Goal: Transaction & Acquisition: Subscribe to service/newsletter

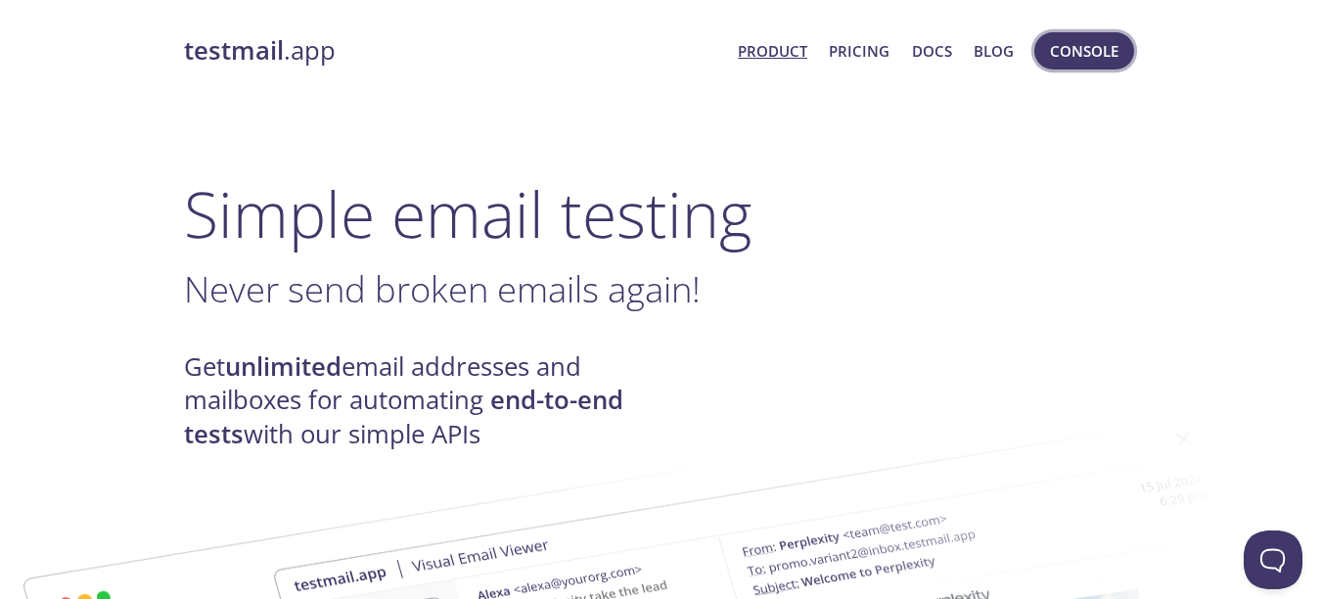
click at [1087, 56] on span "Console" at bounding box center [1084, 50] width 69 height 25
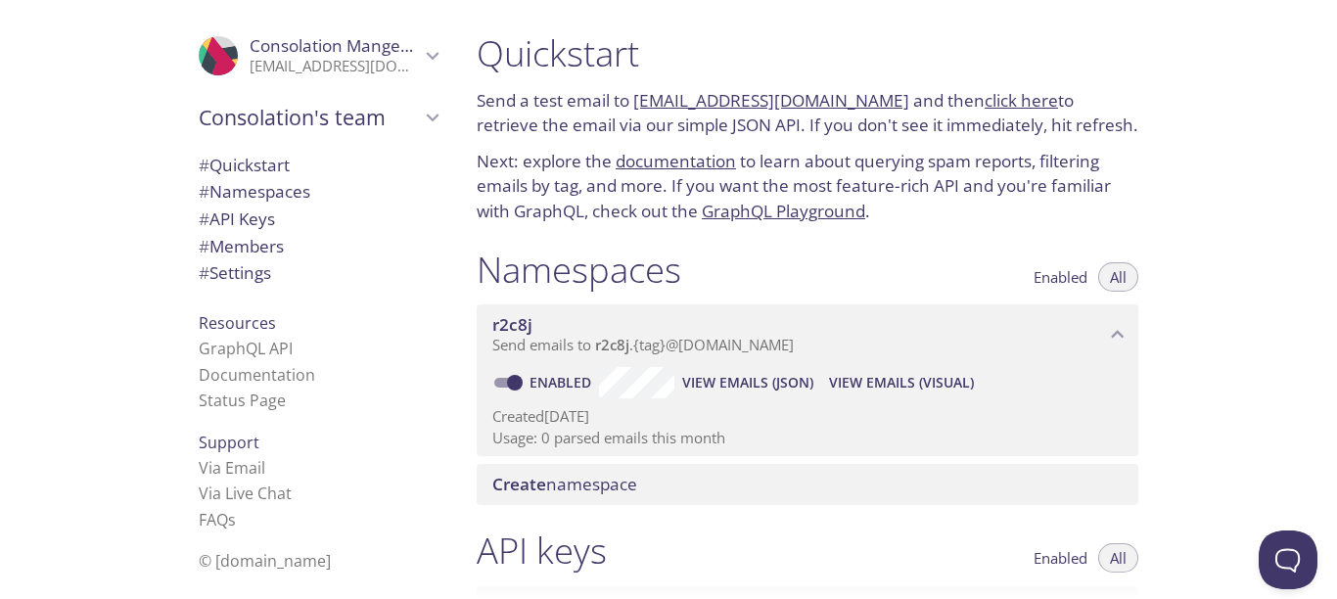
click at [1115, 277] on span "All" at bounding box center [1118, 277] width 17 height 0
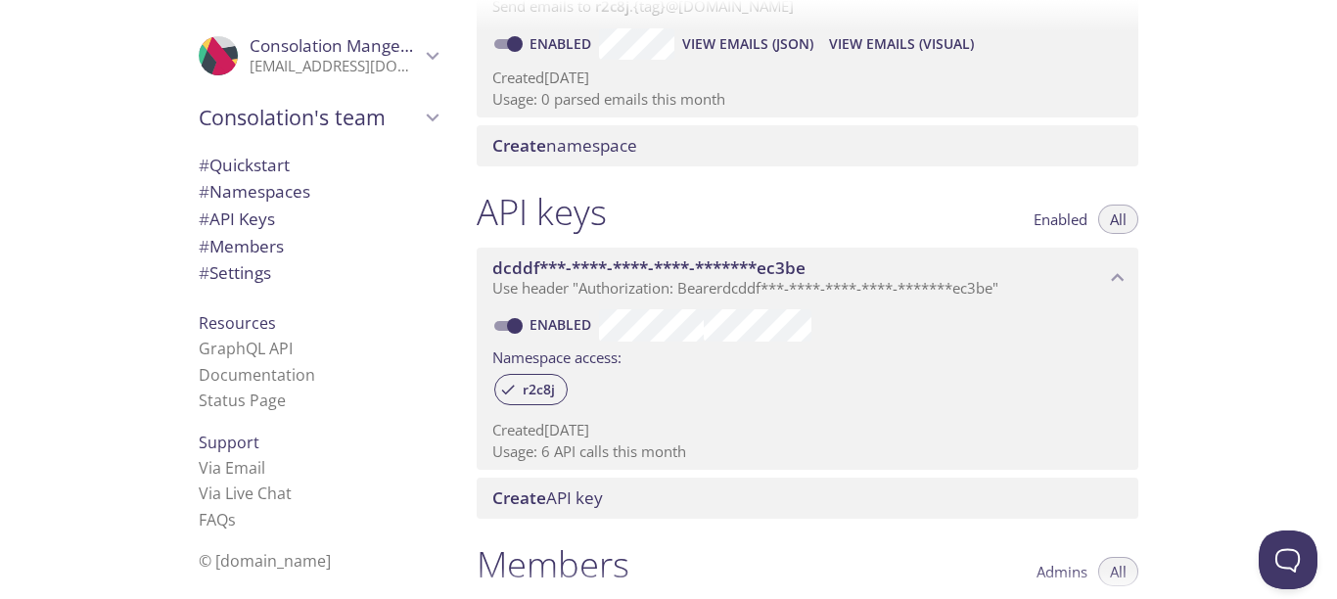
scroll to position [360, 0]
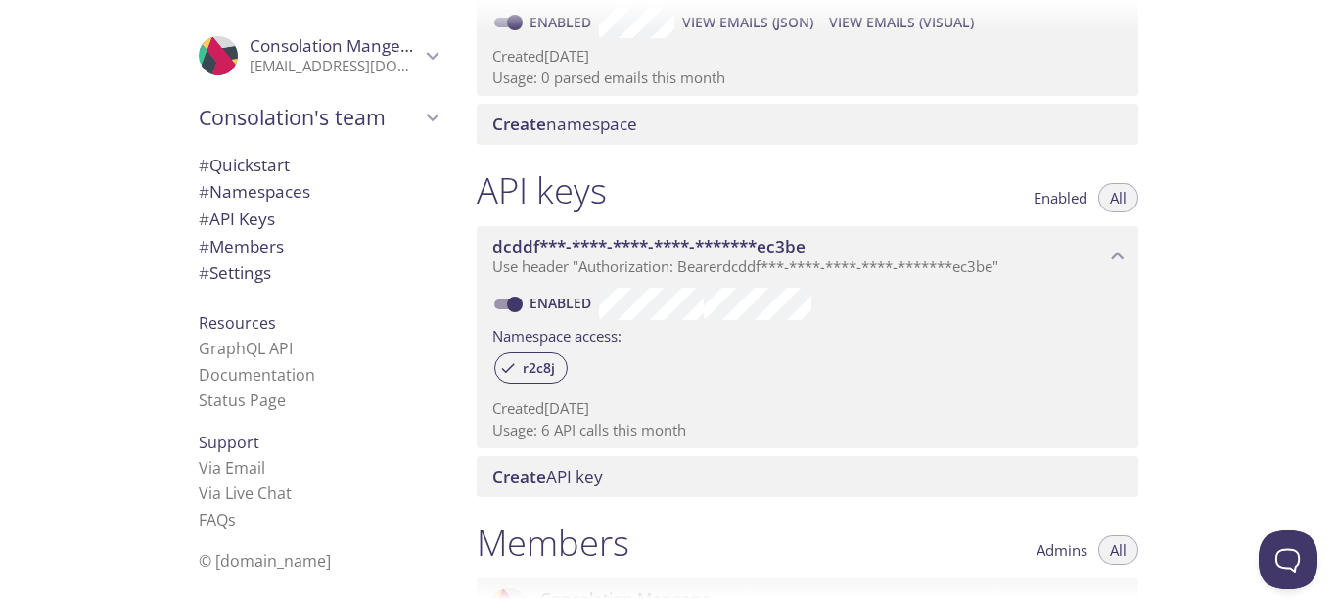
click at [1124, 251] on icon "dcddf***-****-****-****-*******ec3be API key" at bounding box center [1117, 256] width 25 height 25
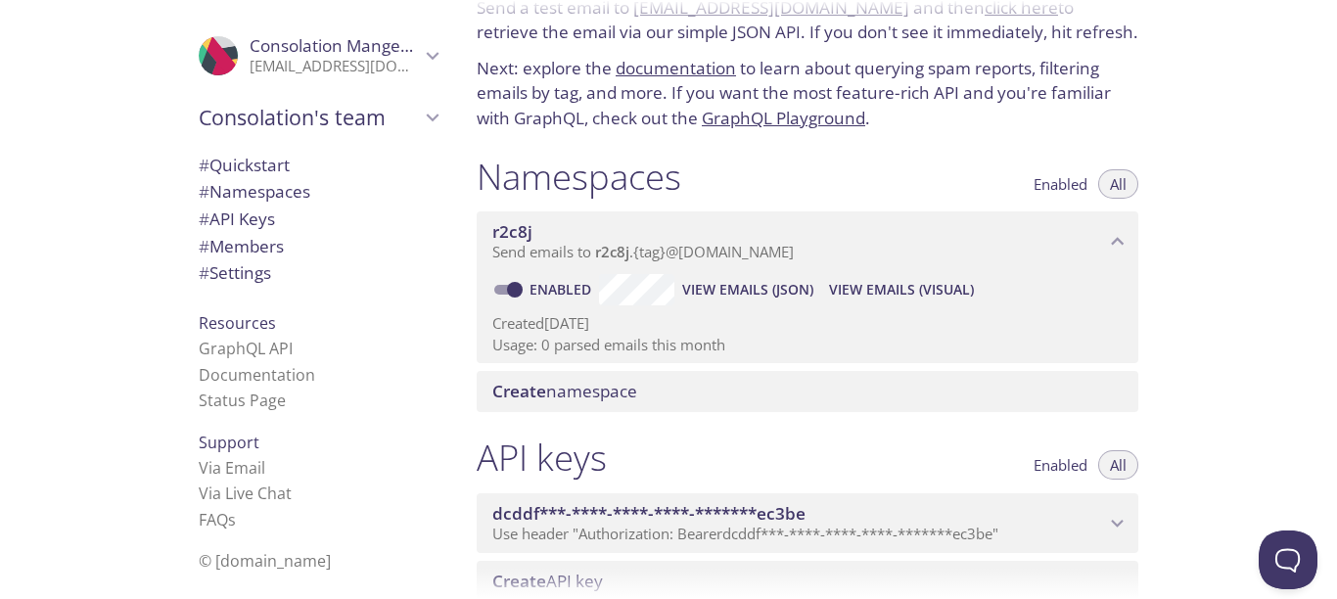
scroll to position [46, 0]
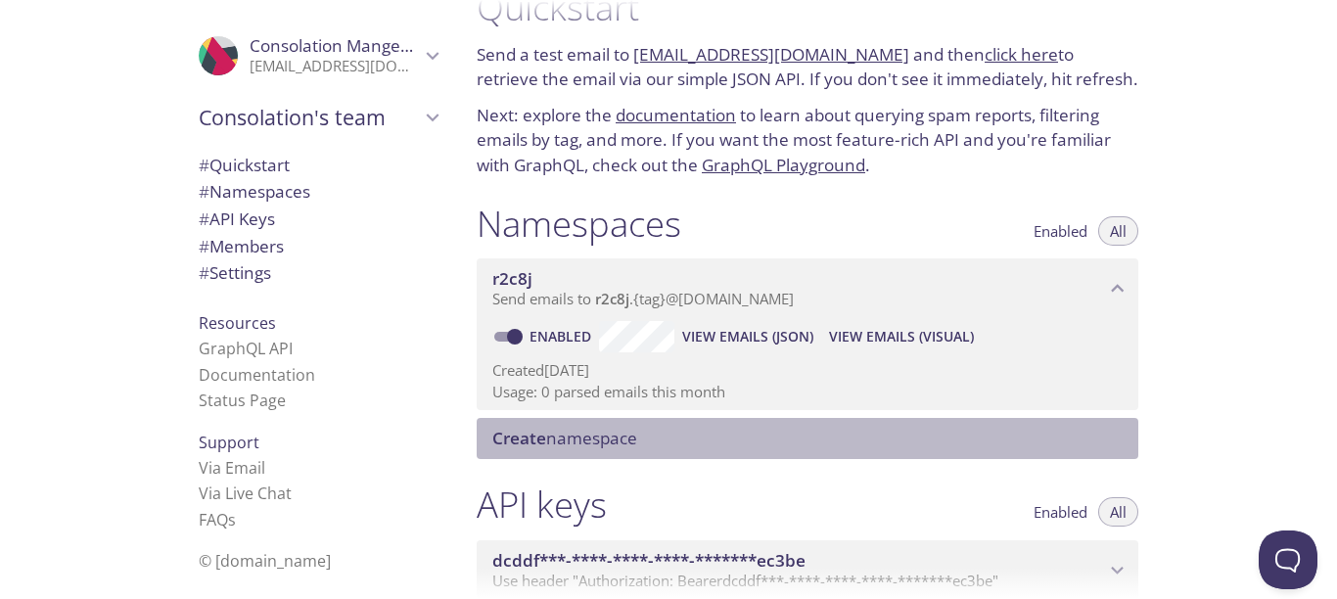
click at [626, 441] on span "Create namespace" at bounding box center [564, 438] width 145 height 23
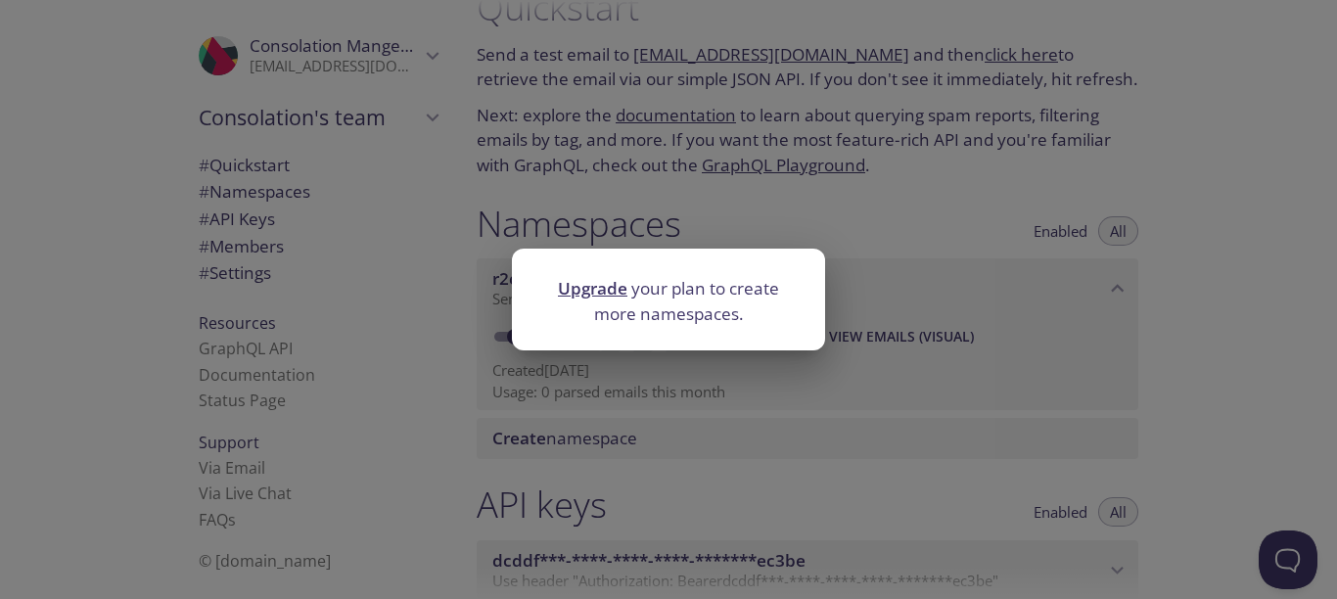
click at [828, 405] on div "Upgrade your plan to create more namespaces." at bounding box center [668, 299] width 1337 height 599
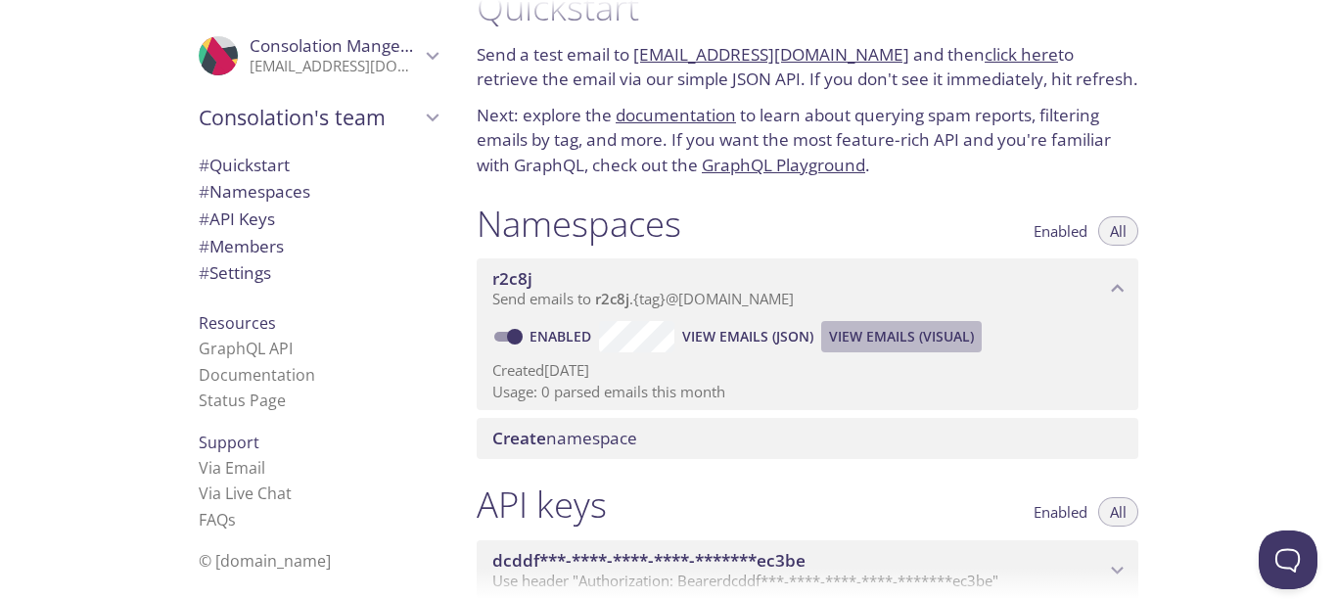
click at [879, 334] on span "View Emails (Visual)" at bounding box center [901, 336] width 145 height 23
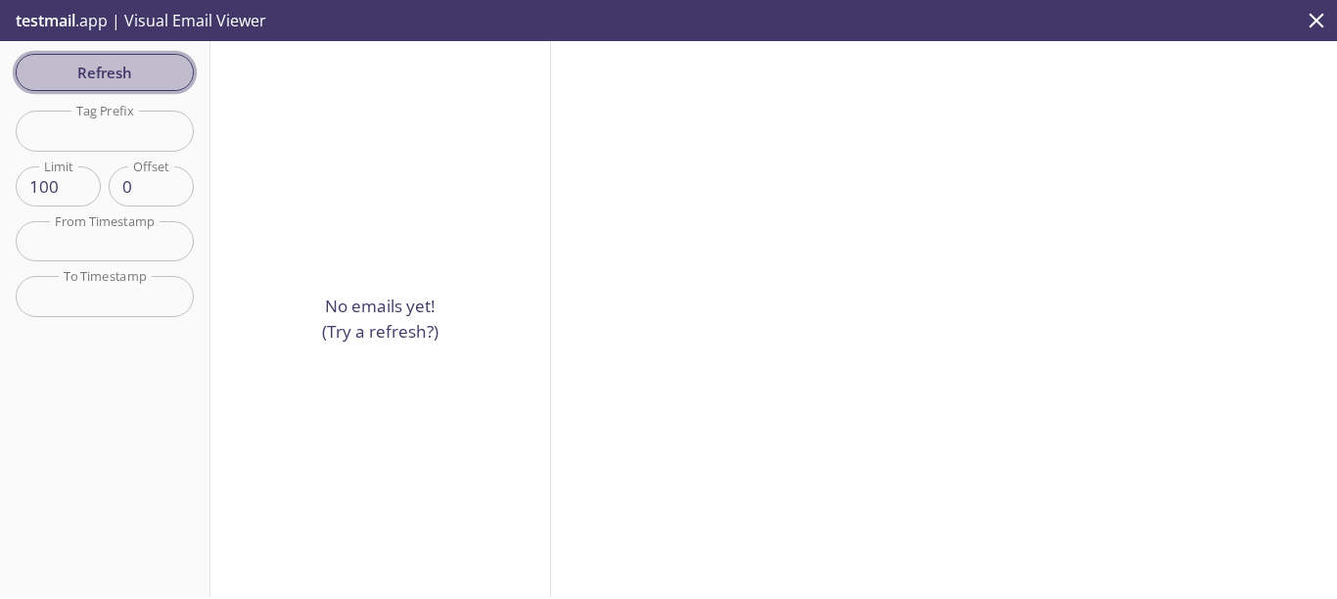
click at [135, 60] on span "Refresh" at bounding box center [104, 72] width 147 height 25
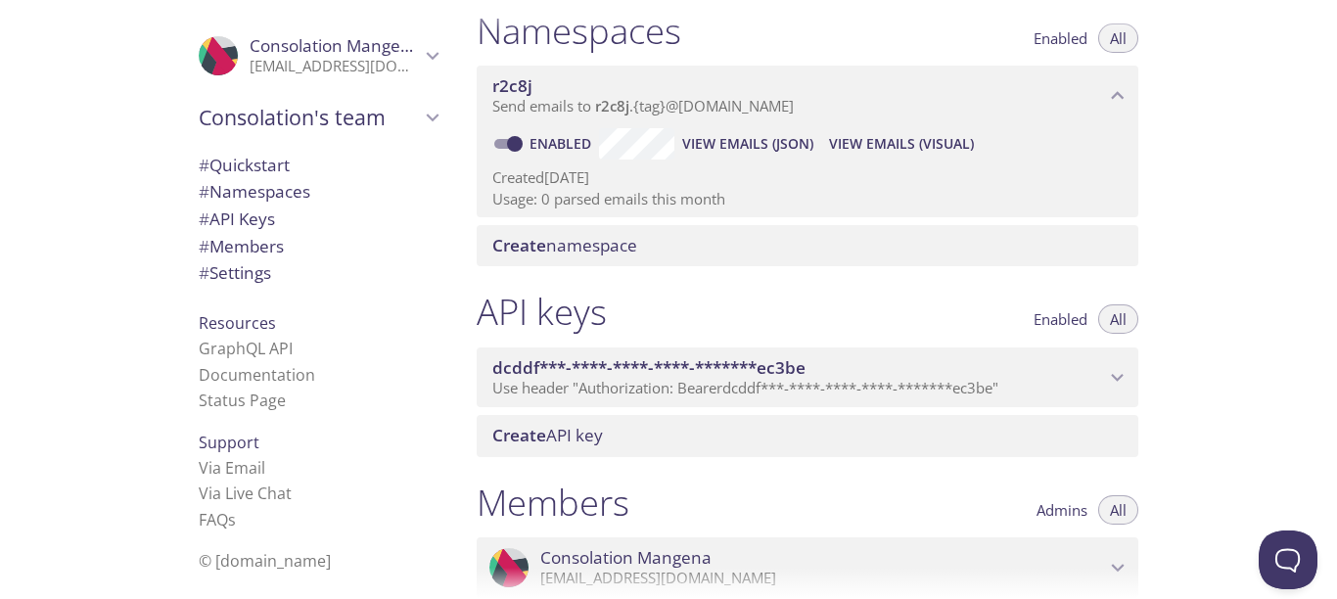
scroll to position [196, 0]
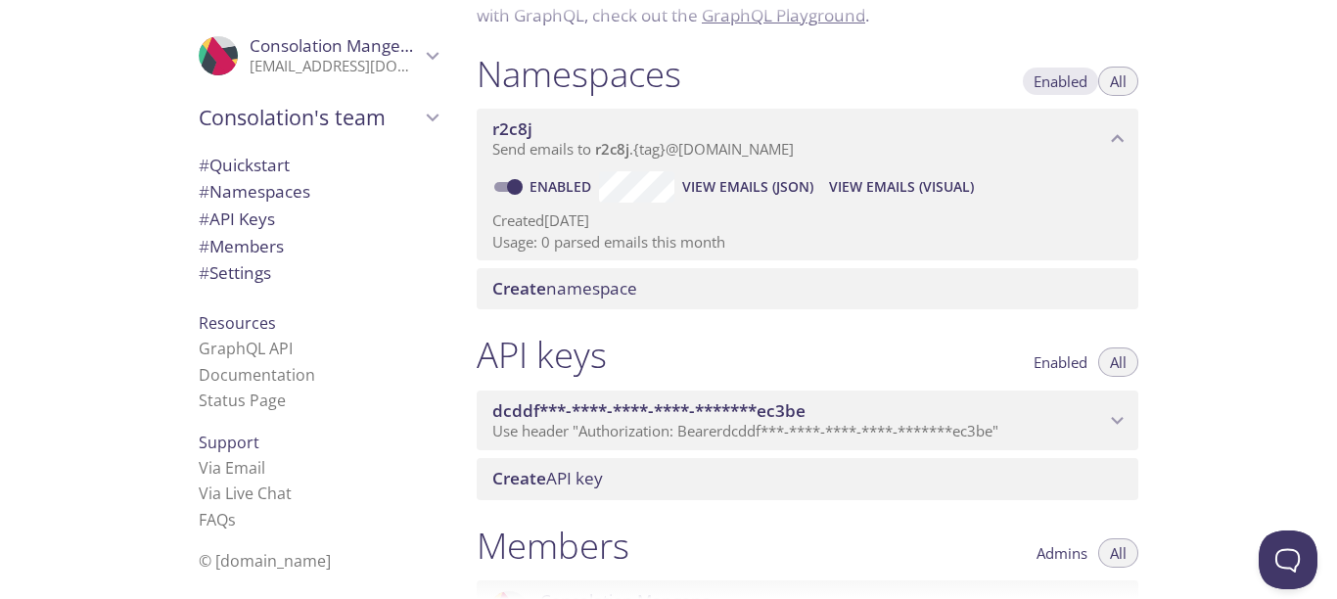
click at [1064, 81] on span "Enabled" at bounding box center [1060, 81] width 54 height 0
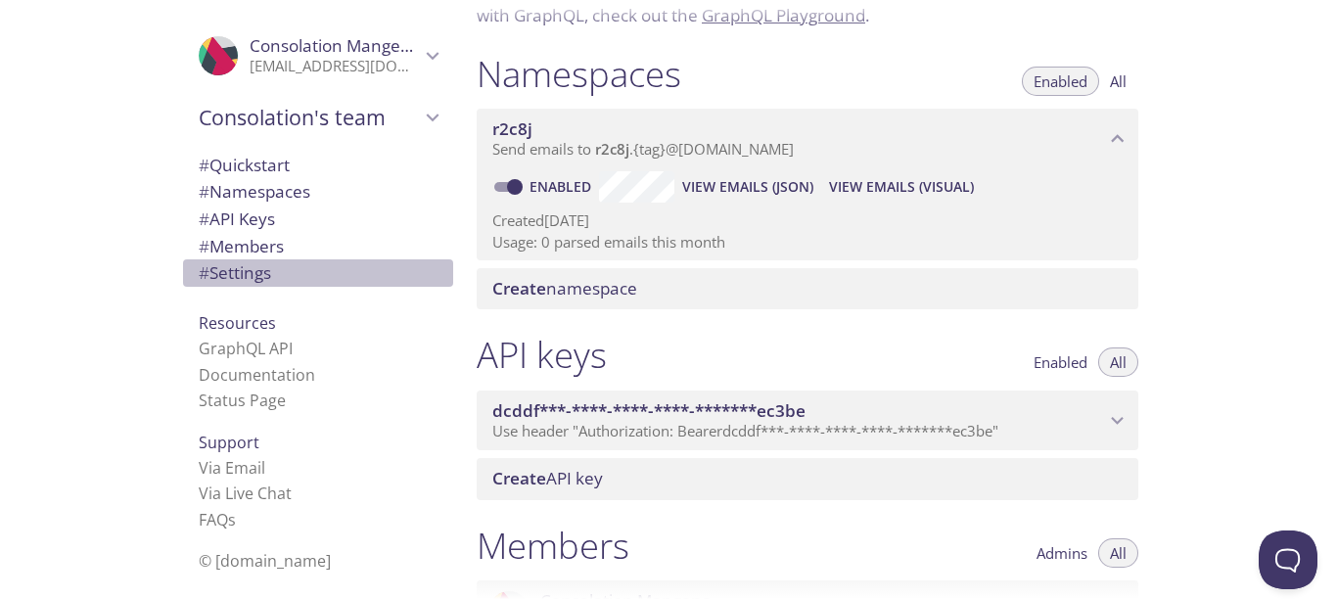
click at [239, 277] on span "# Settings" at bounding box center [235, 272] width 72 height 23
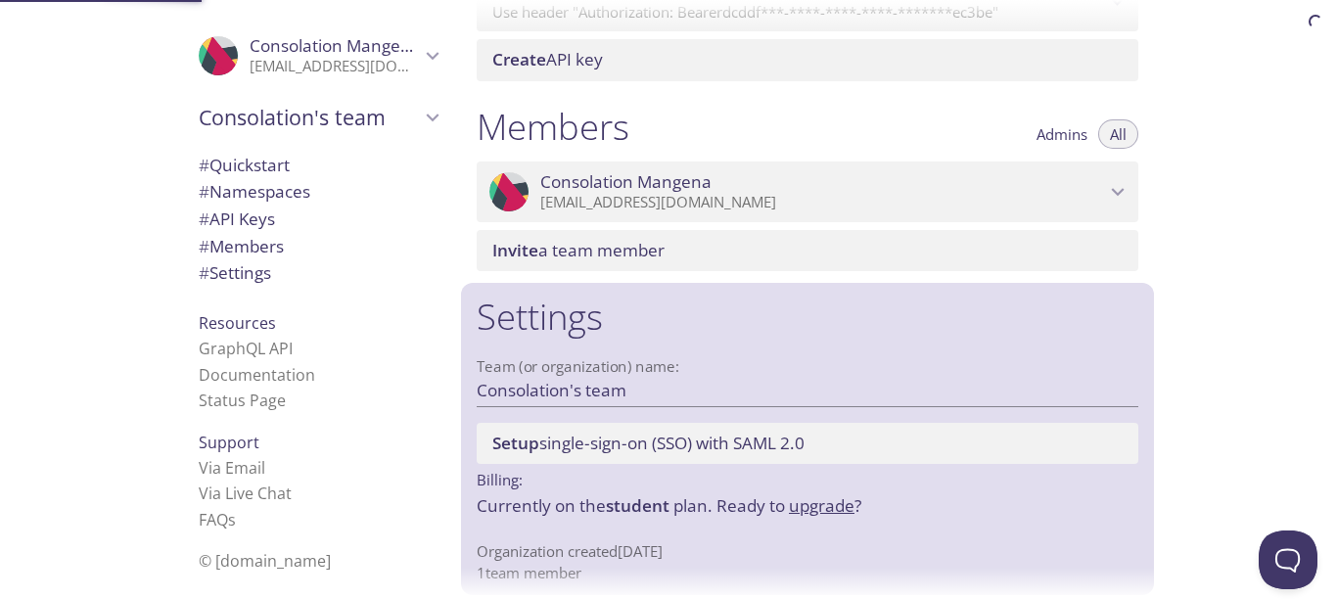
scroll to position [630, 0]
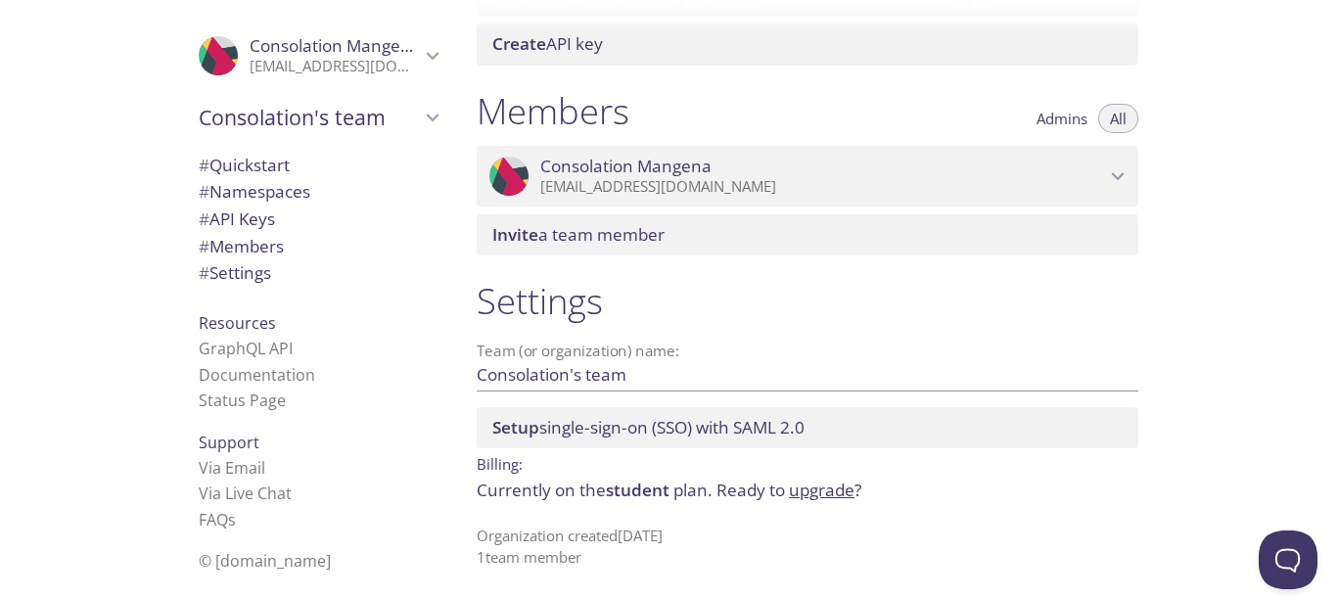
click at [730, 426] on span "Setup single-sign-on (SSO) with SAML 2.0" at bounding box center [648, 427] width 312 height 23
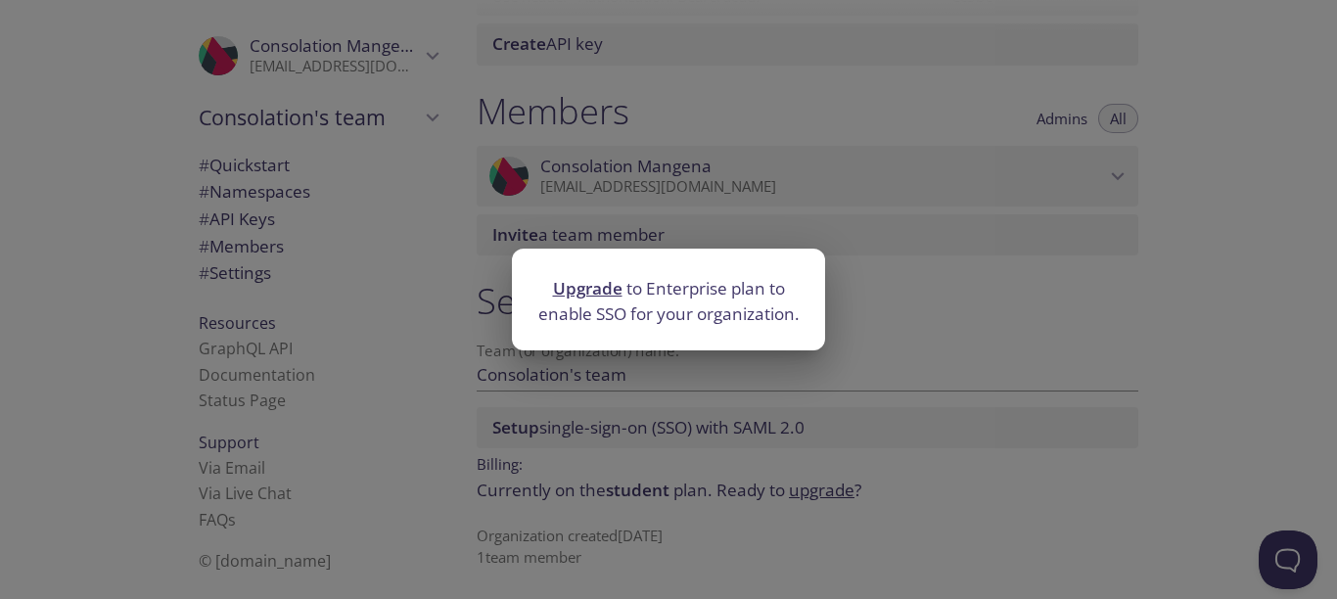
click at [871, 298] on div "Upgrade to Enterprise plan to enable SSO for your organization." at bounding box center [668, 299] width 1337 height 599
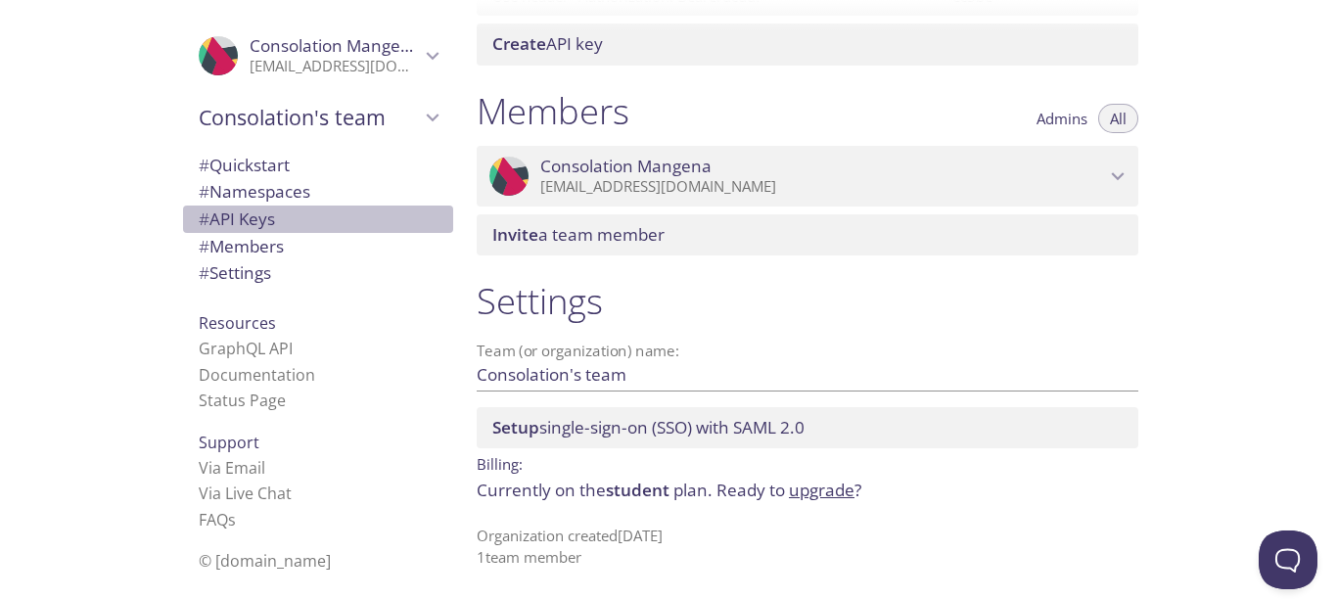
click at [233, 224] on span "# API Keys" at bounding box center [237, 218] width 76 height 23
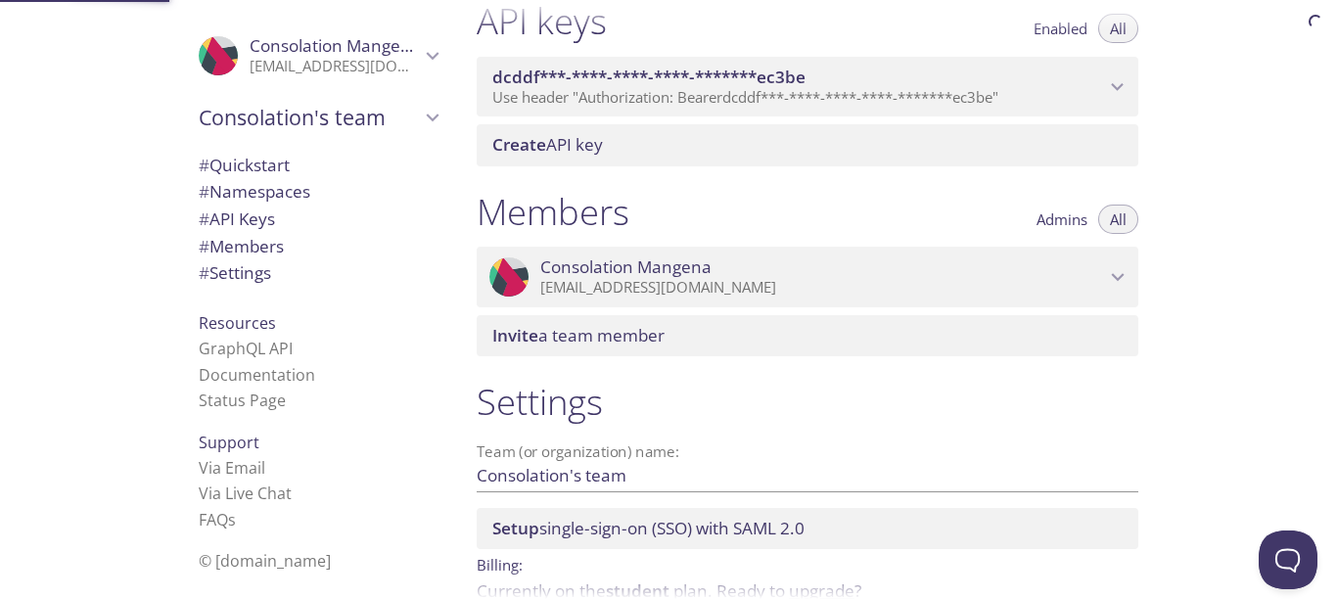
scroll to position [528, 0]
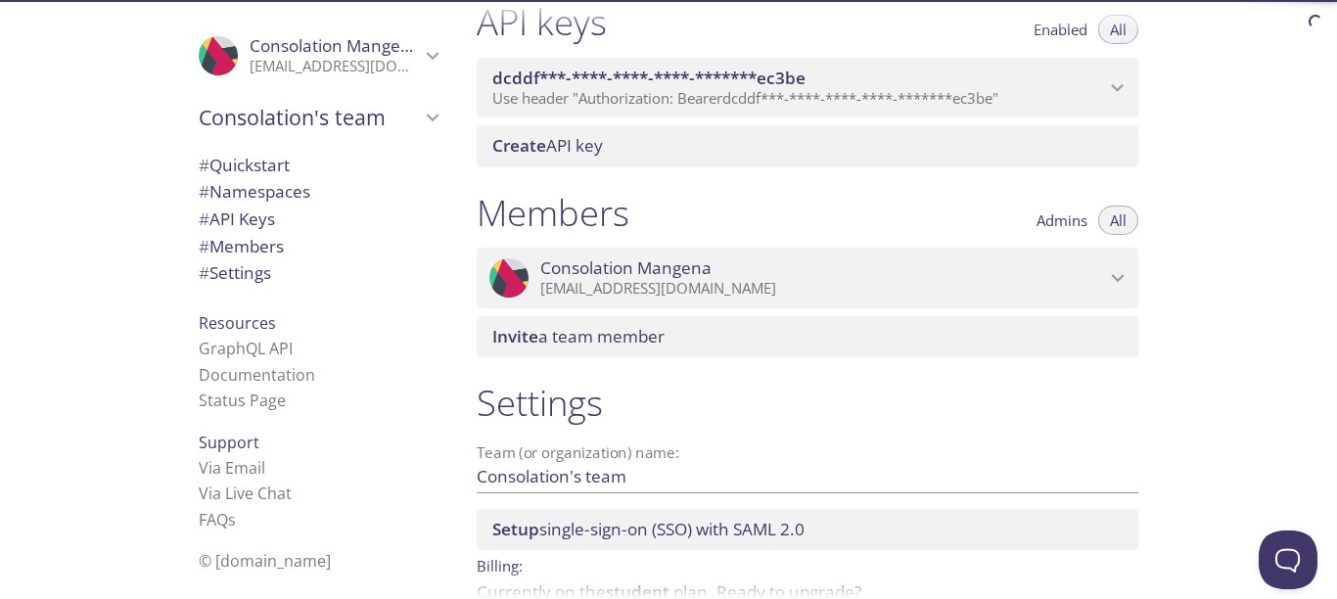
click at [631, 151] on span "Create API key" at bounding box center [811, 146] width 638 height 22
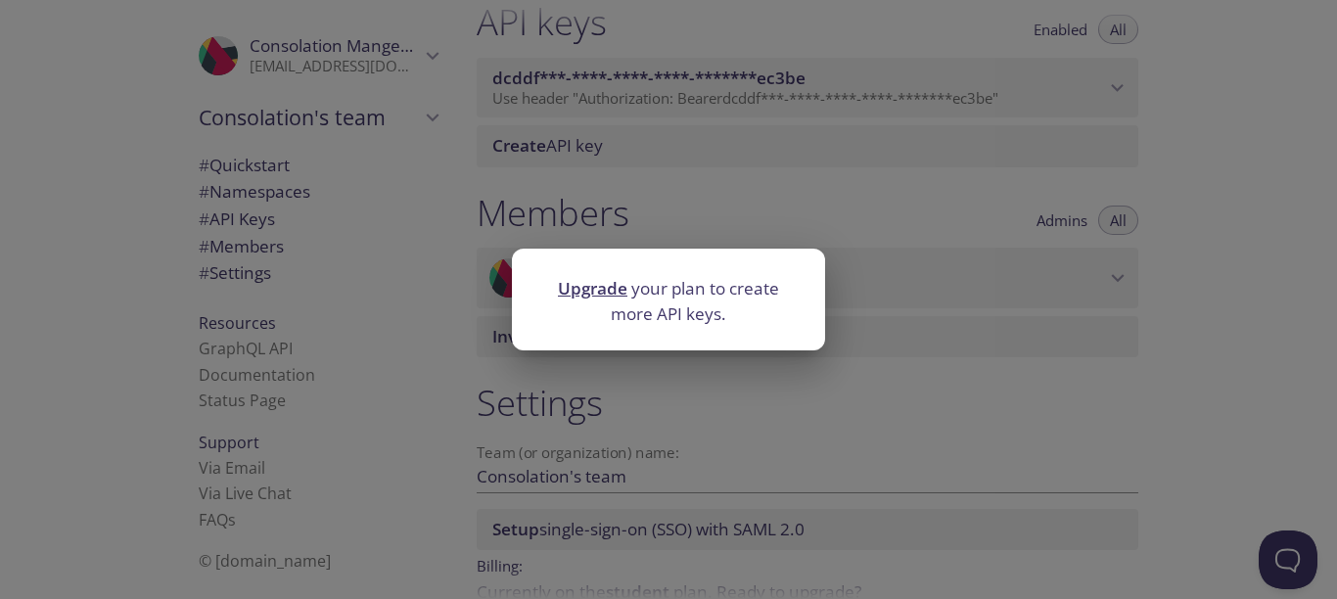
click at [851, 195] on div "Upgrade your plan to create more API keys." at bounding box center [668, 299] width 1337 height 599
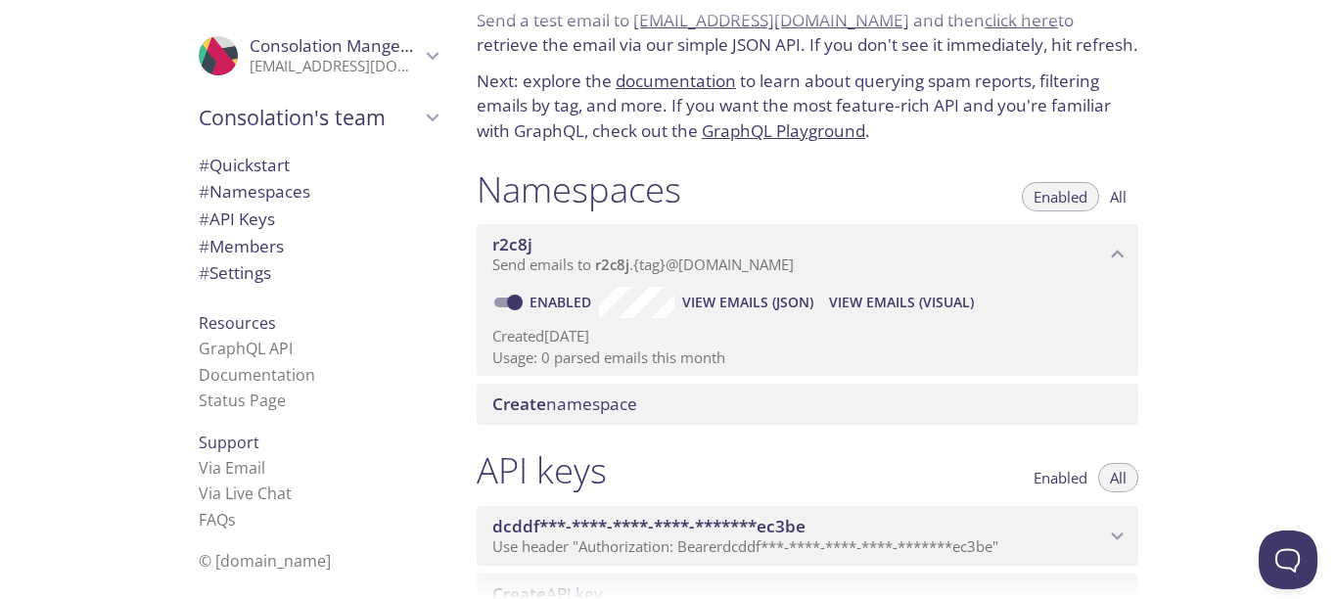
scroll to position [0, 0]
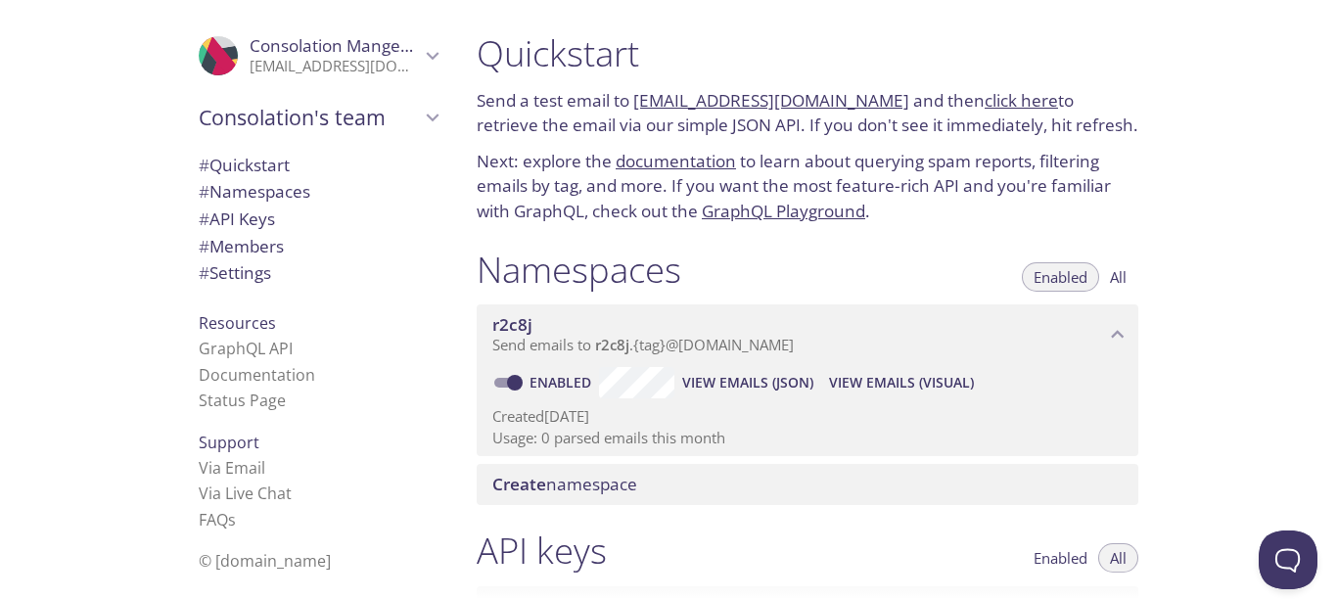
click at [786, 101] on link "r2c8j.test@inbox.testmail.app" at bounding box center [771, 100] width 276 height 23
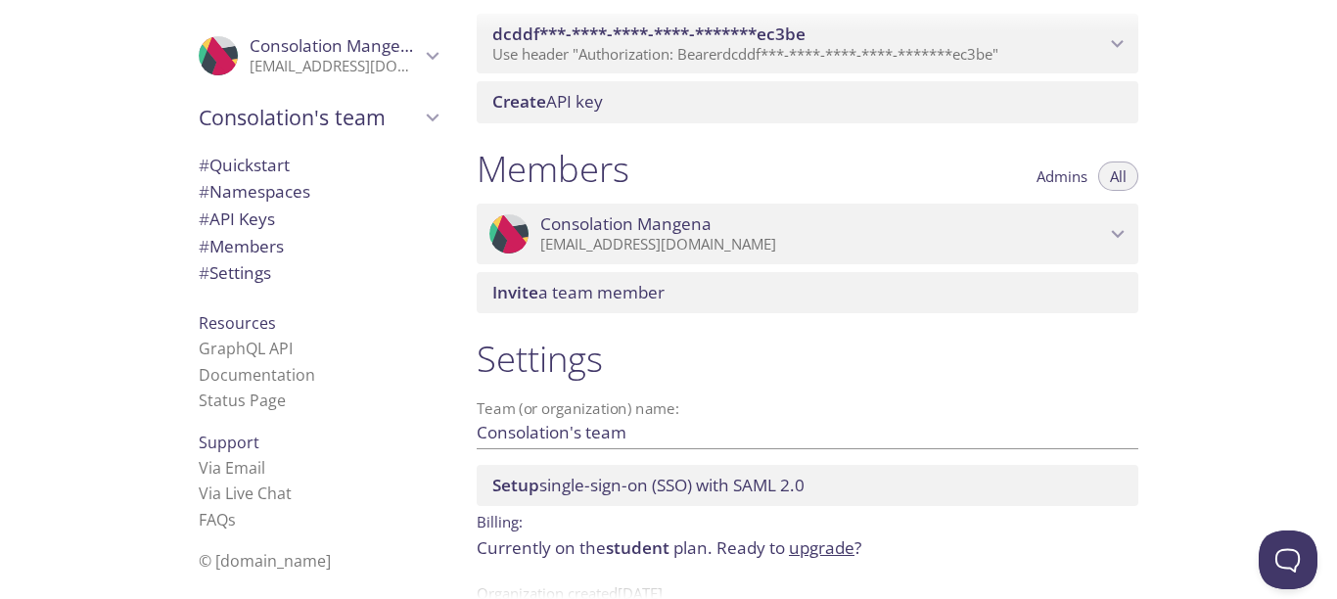
scroll to position [630, 0]
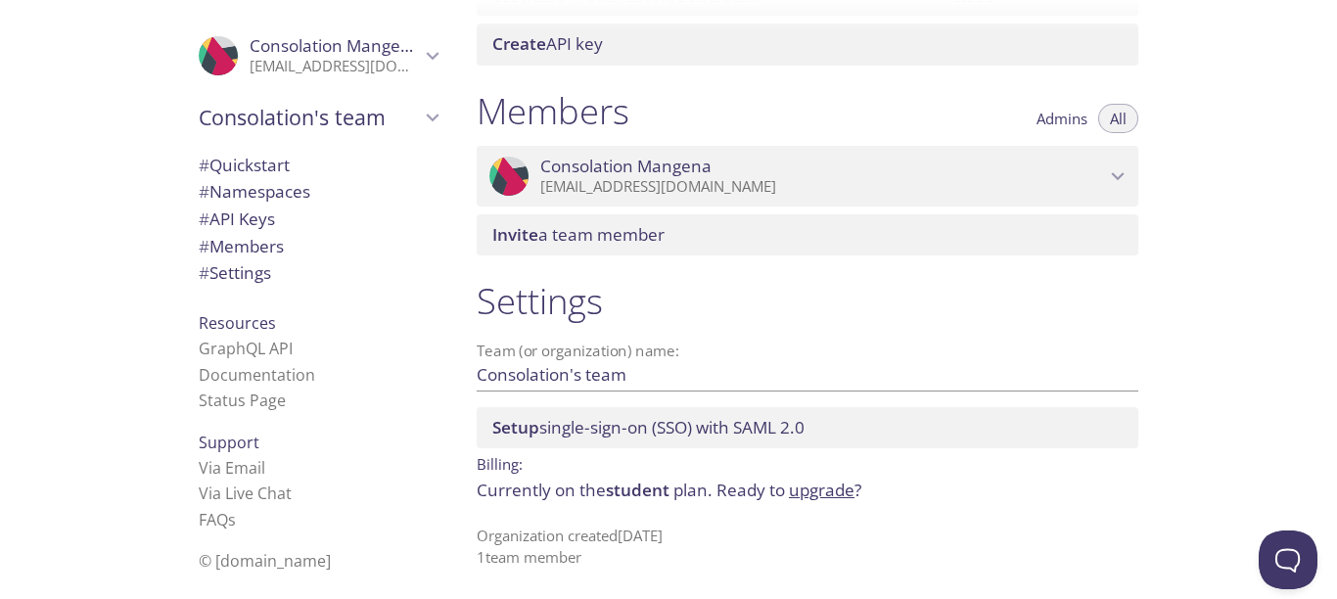
click at [254, 164] on span "# Quickstart" at bounding box center [244, 165] width 91 height 23
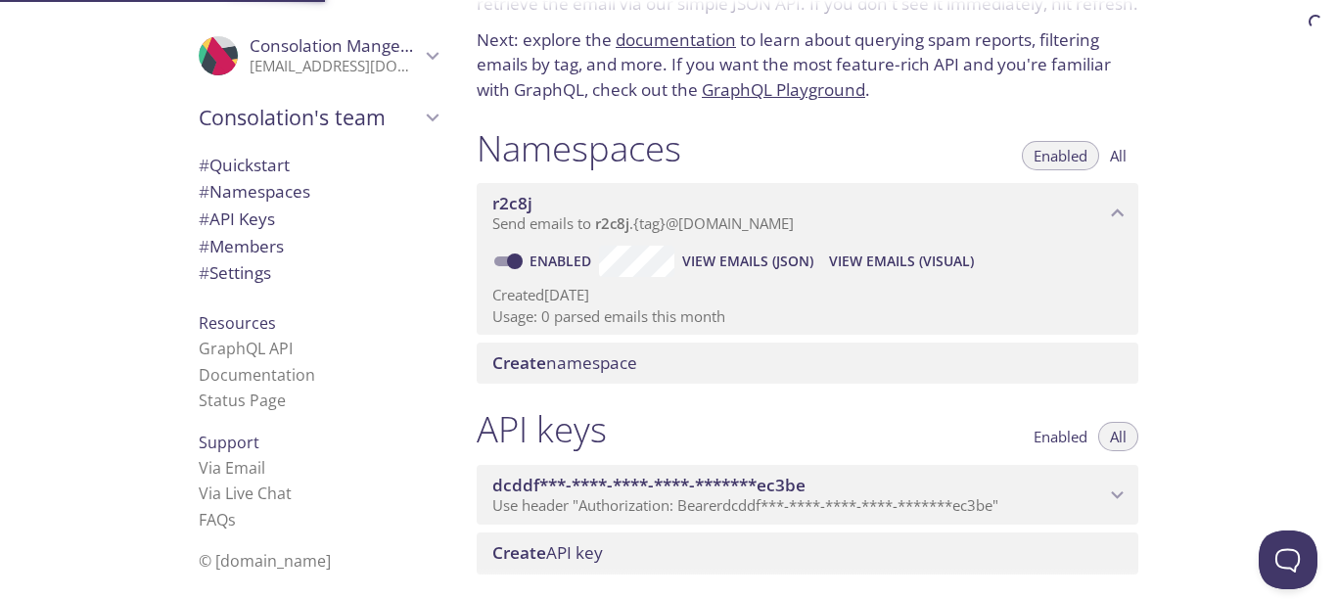
scroll to position [31, 0]
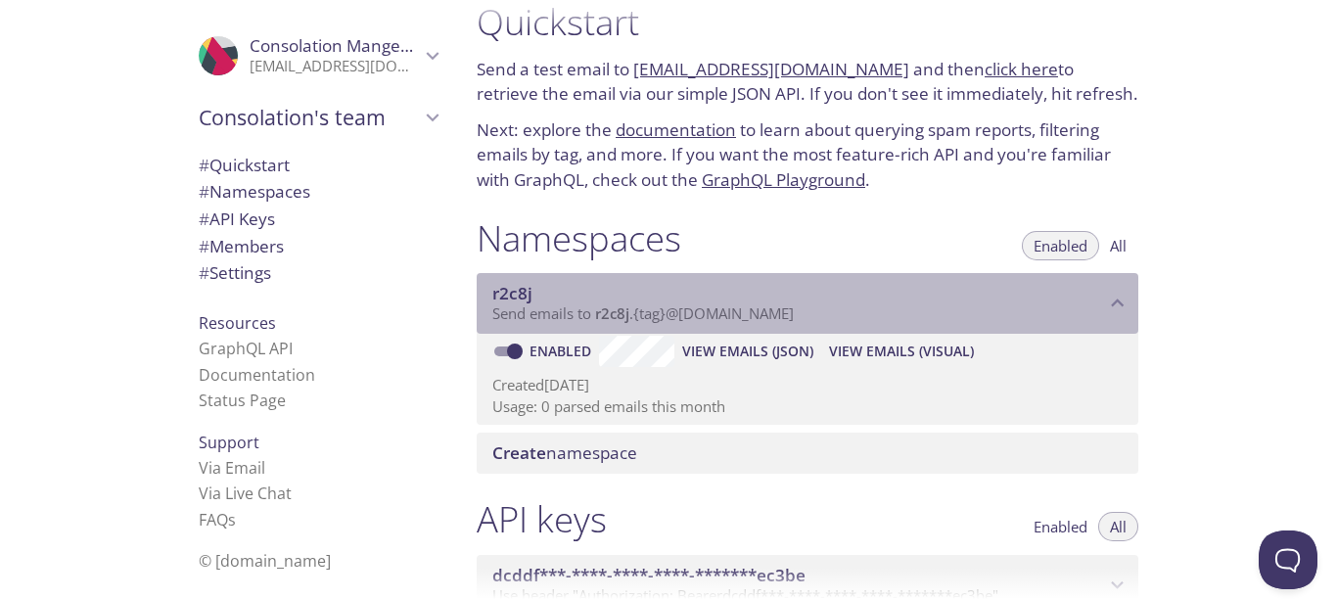
click at [1123, 309] on icon "r2c8j namespace" at bounding box center [1117, 303] width 25 height 25
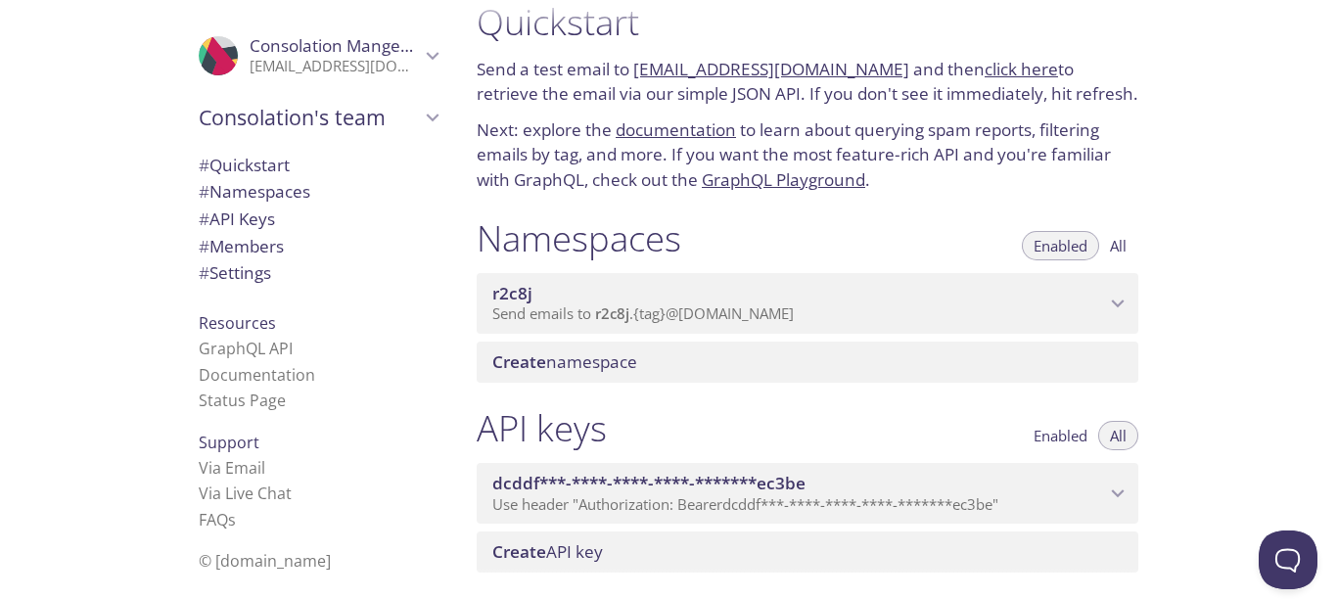
click at [1123, 309] on icon "r2c8j namespace" at bounding box center [1117, 303] width 25 height 25
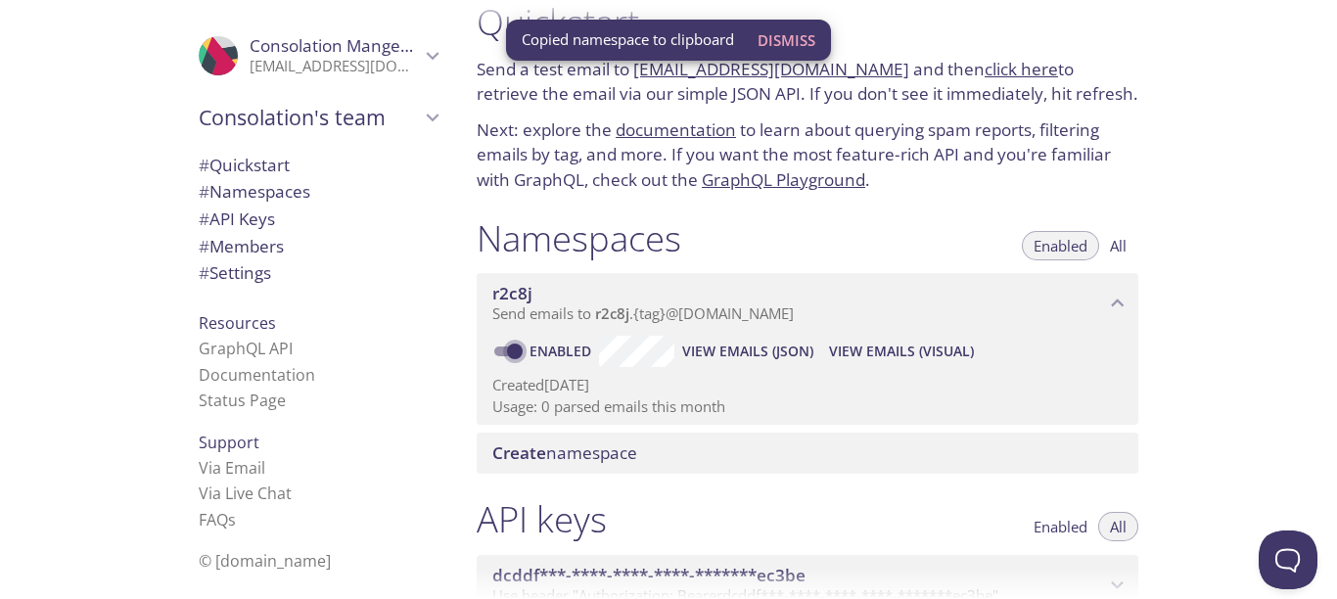
click at [518, 344] on input "Enabled" at bounding box center [515, 351] width 70 height 23
checkbox input "false"
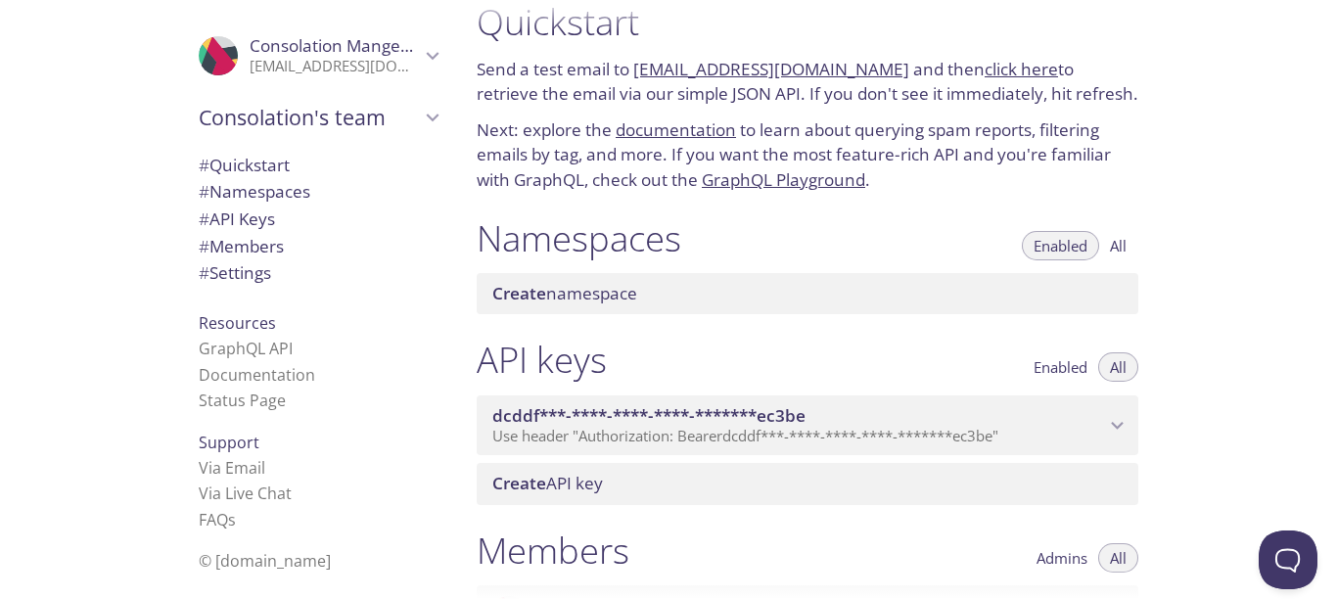
click at [540, 300] on span "Create" at bounding box center [519, 293] width 54 height 23
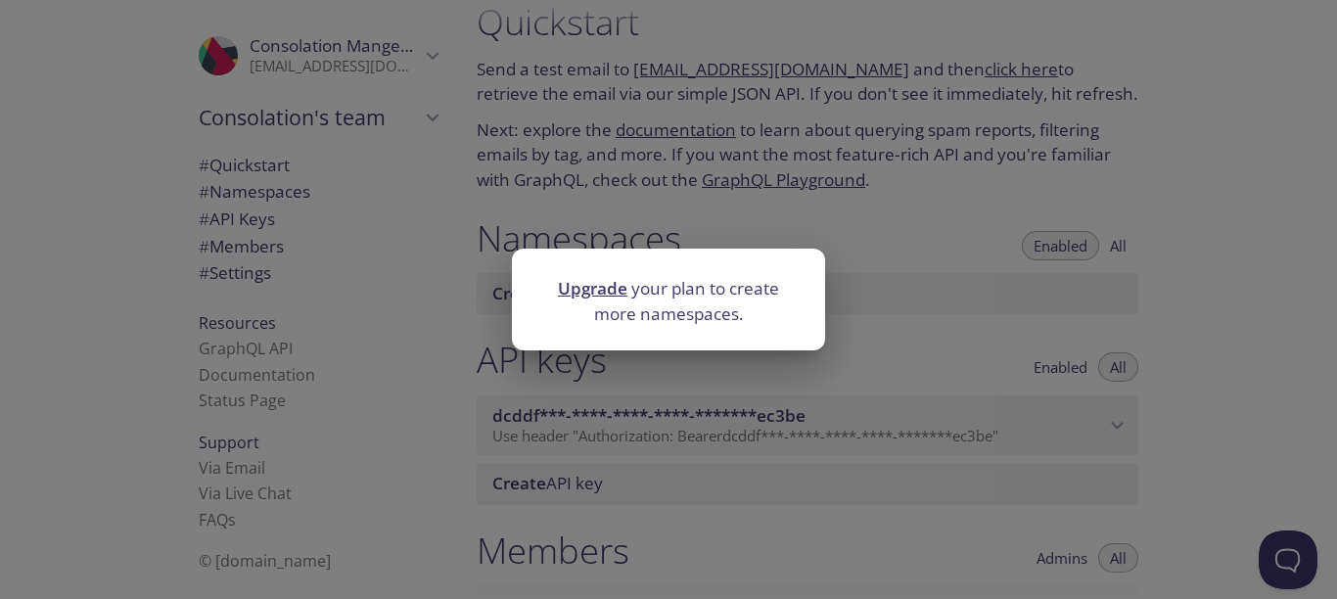
click at [709, 237] on div "Upgrade your plan to create more namespaces." at bounding box center [668, 299] width 1337 height 599
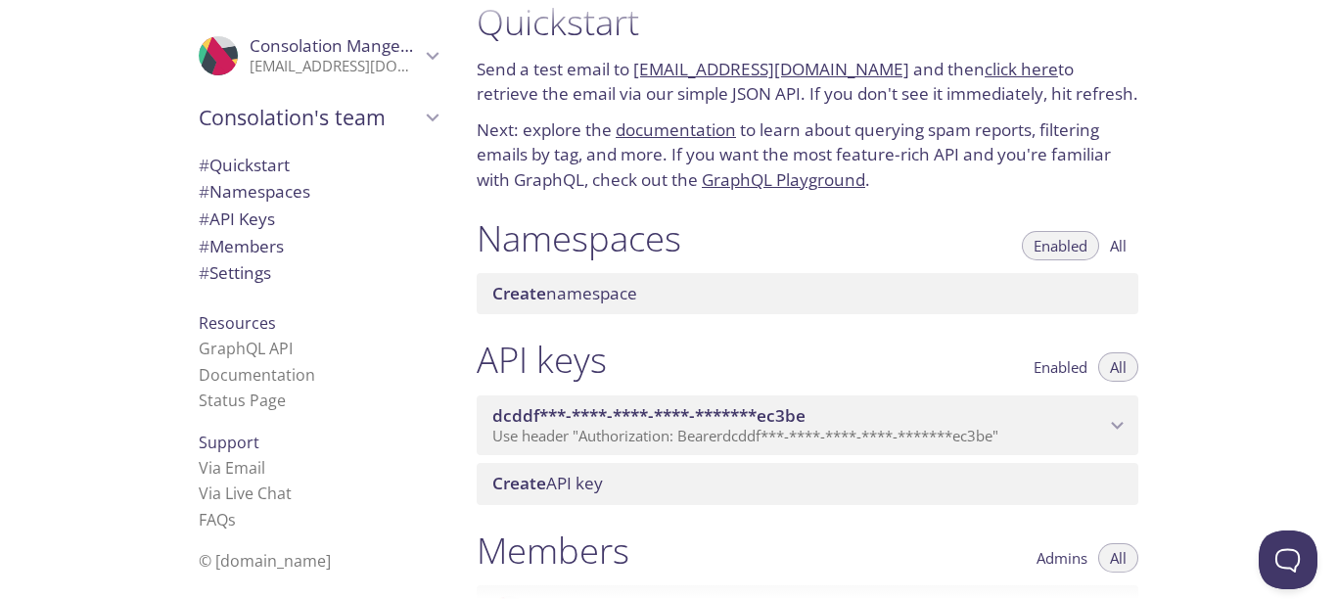
click at [584, 292] on span "Create namespace" at bounding box center [564, 293] width 145 height 23
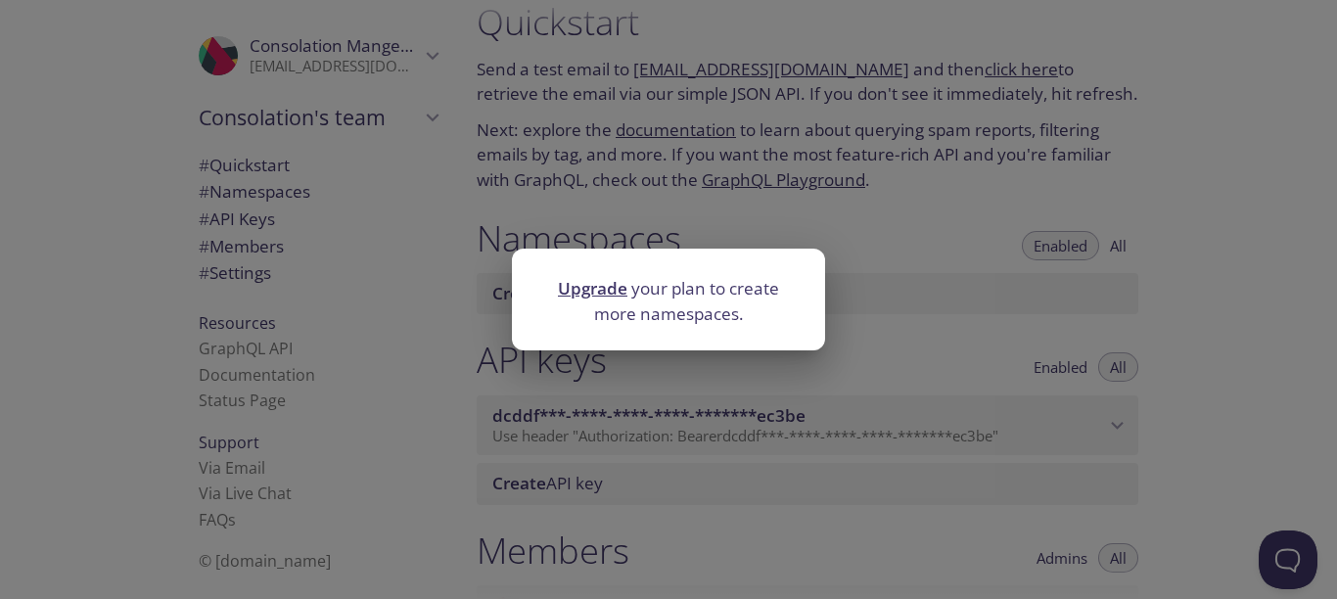
click at [788, 234] on div "Upgrade your plan to create more namespaces." at bounding box center [668, 299] width 1337 height 599
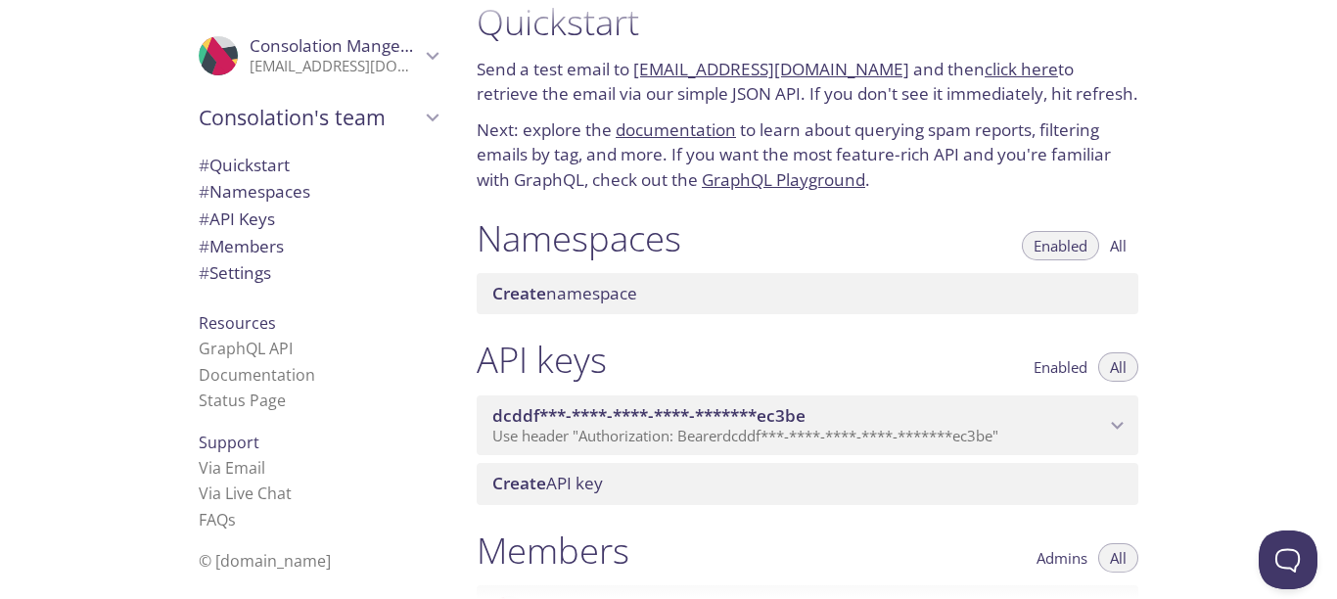
click at [662, 246] on h1 "Namespaces" at bounding box center [579, 238] width 205 height 44
click at [1114, 246] on span "All" at bounding box center [1118, 246] width 17 height 0
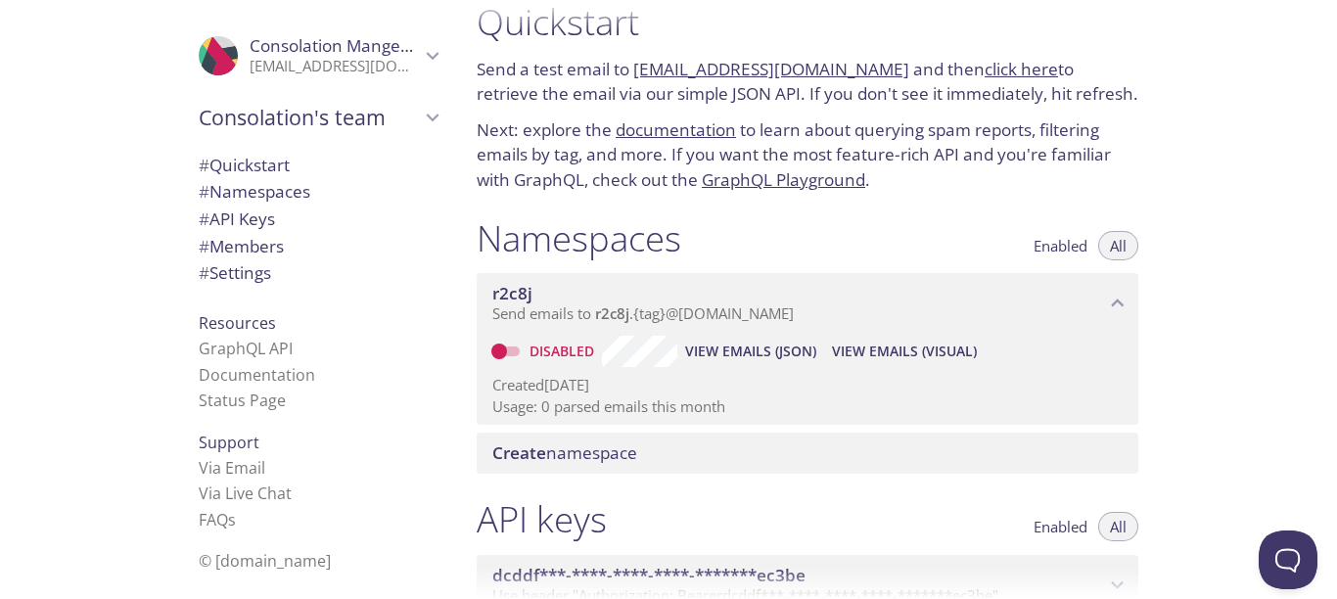
click at [512, 352] on input "Disabled" at bounding box center [499, 351] width 70 height 23
checkbox input "true"
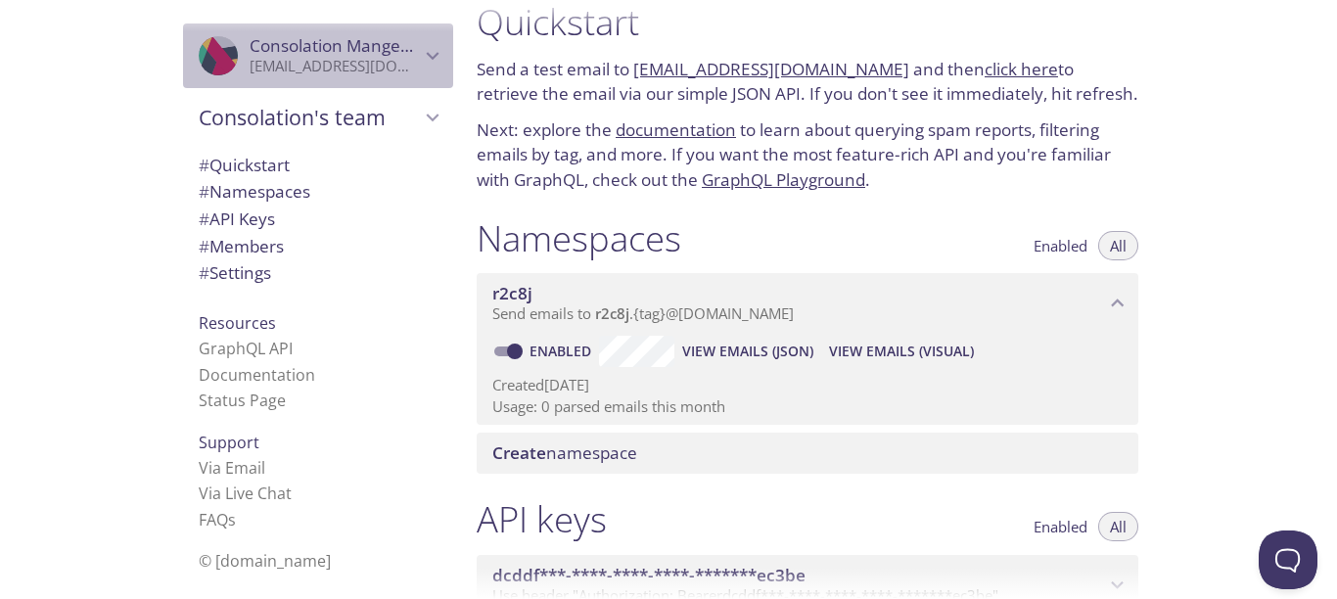
click at [378, 59] on p "consolationmangena@gmail.com" at bounding box center [335, 67] width 170 height 20
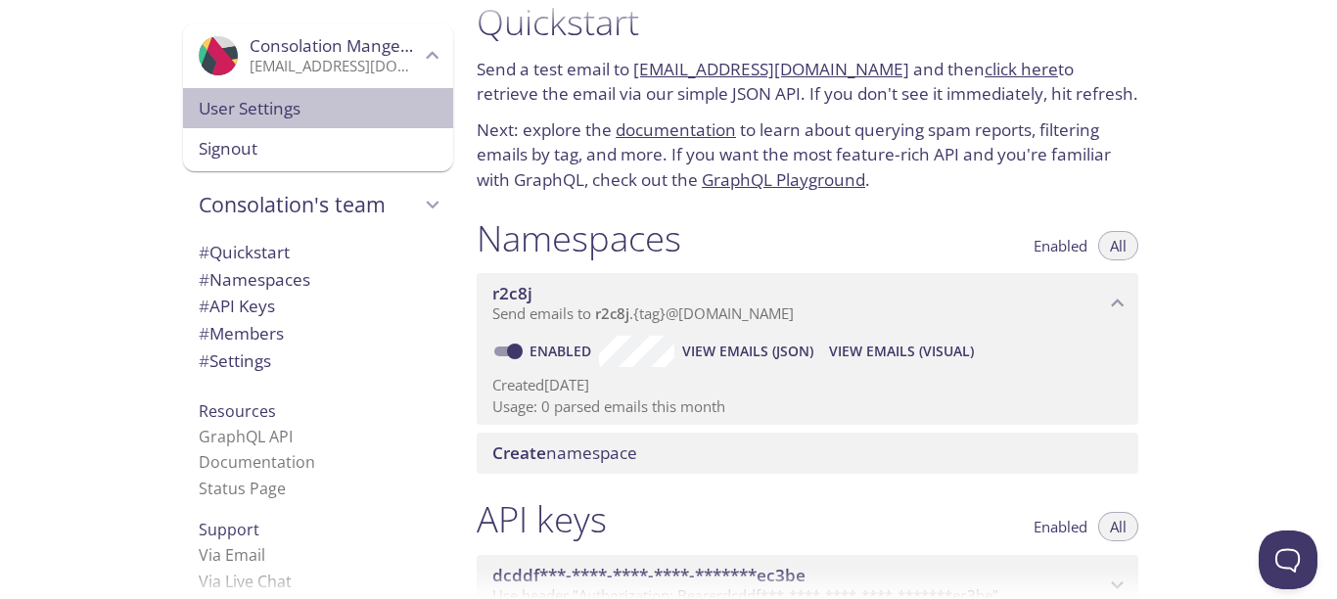
click at [242, 118] on span "User Settings" at bounding box center [318, 108] width 239 height 25
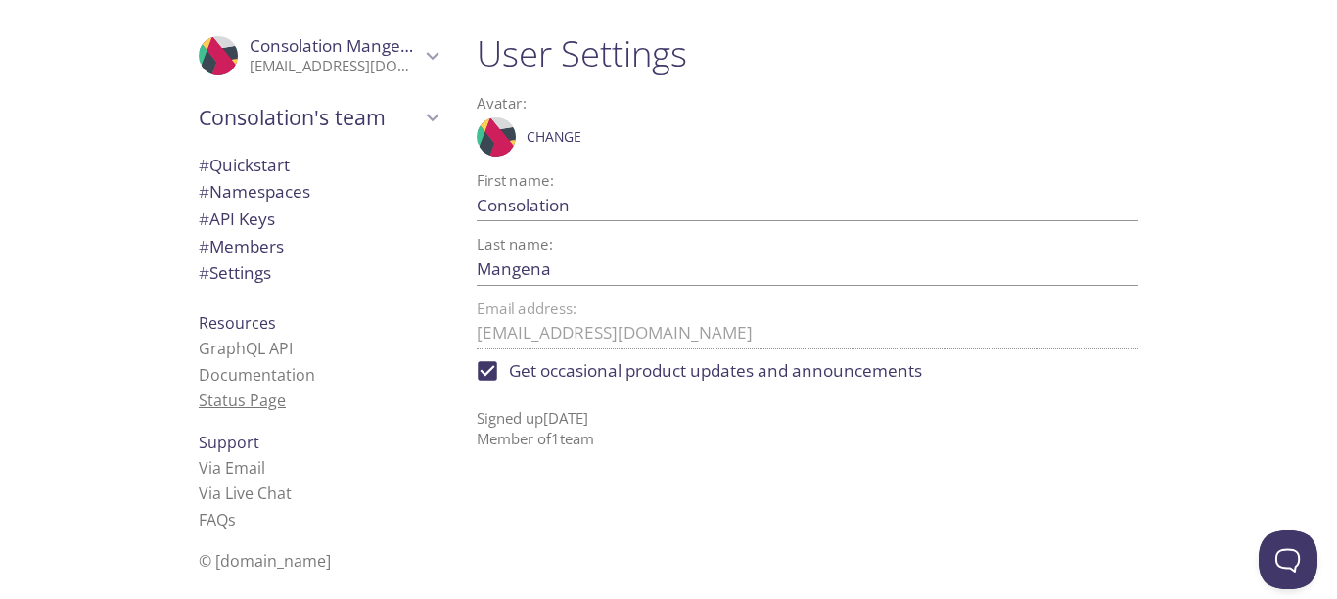
click at [218, 409] on link "Status Page" at bounding box center [242, 400] width 87 height 22
click at [251, 191] on span "# Namespaces" at bounding box center [255, 191] width 112 height 23
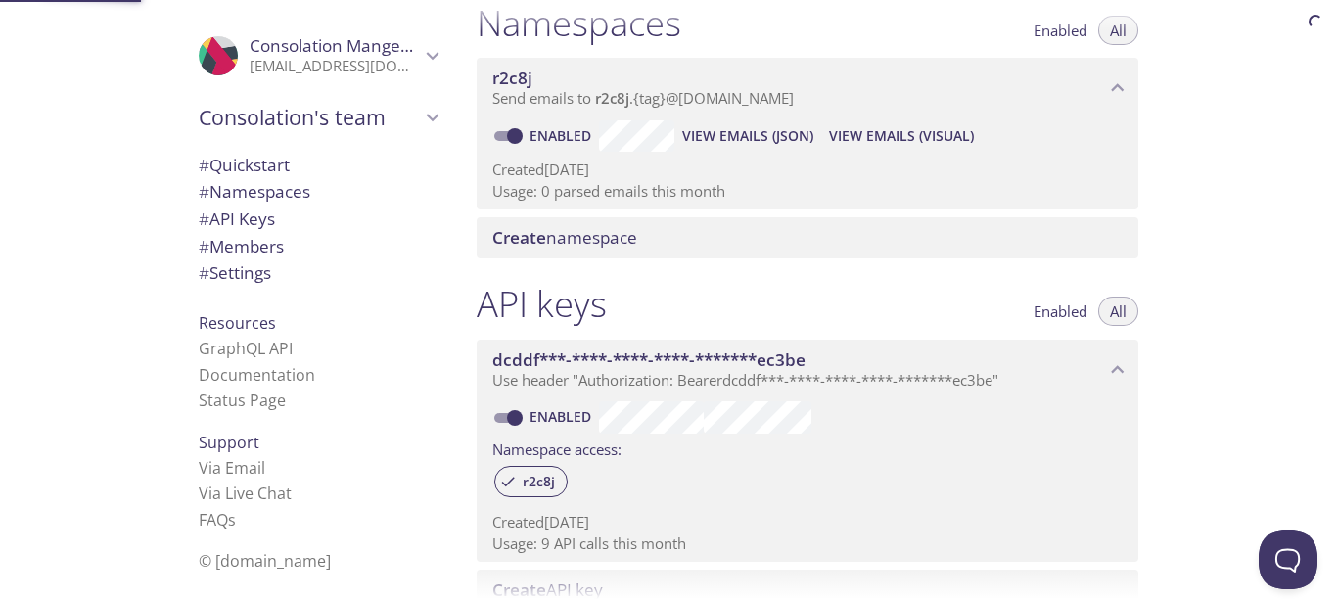
scroll to position [248, 0]
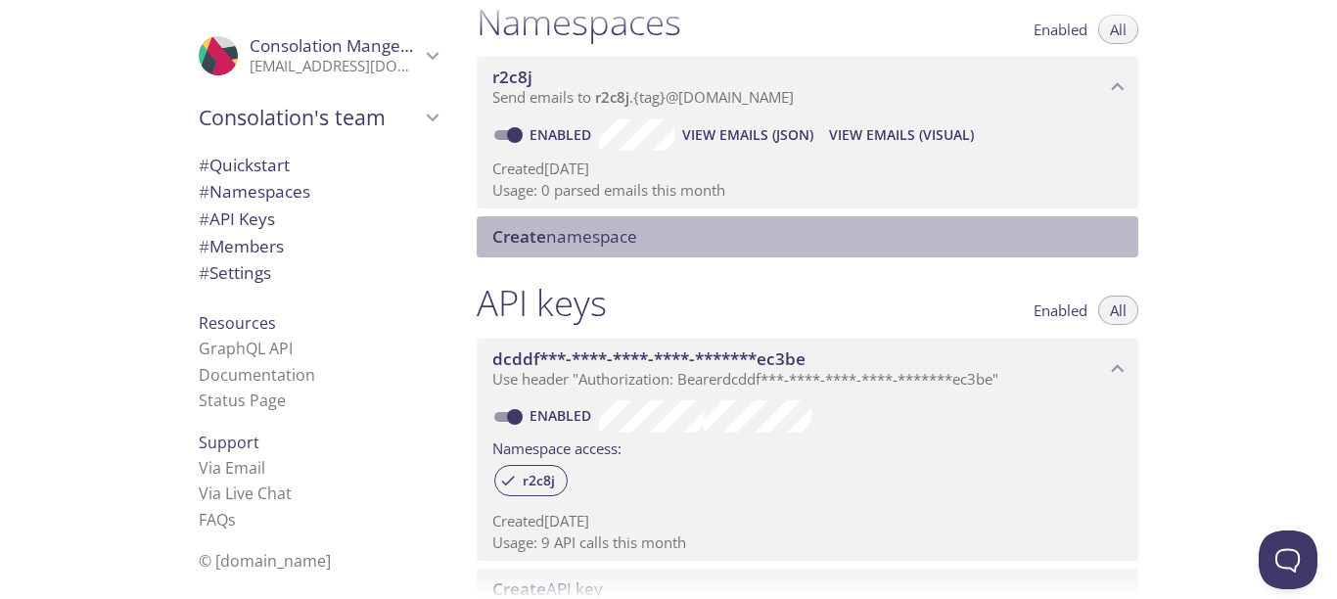
drag, startPoint x: 553, startPoint y: 245, endPoint x: 504, endPoint y: 246, distance: 48.9
click at [504, 246] on span "Create namespace" at bounding box center [564, 236] width 145 height 23
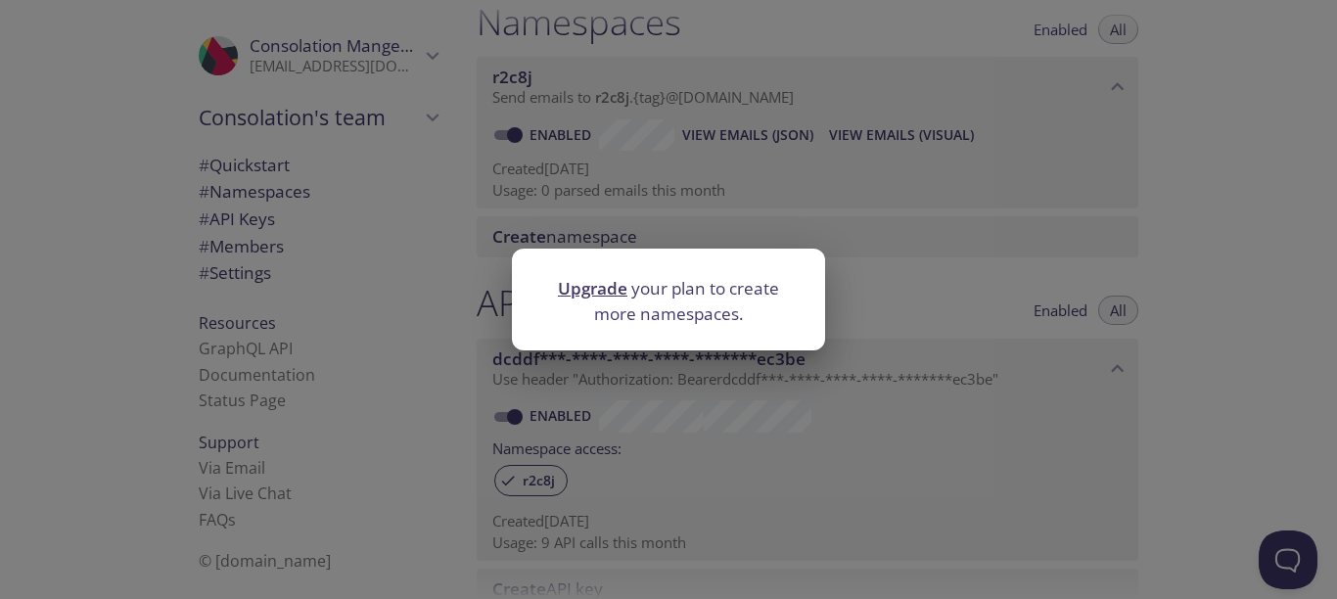
click at [734, 305] on p "Upgrade your plan to create more namespaces." at bounding box center [668, 301] width 266 height 50
click at [882, 275] on div "Upgrade your plan to create more namespaces." at bounding box center [668, 299] width 1337 height 599
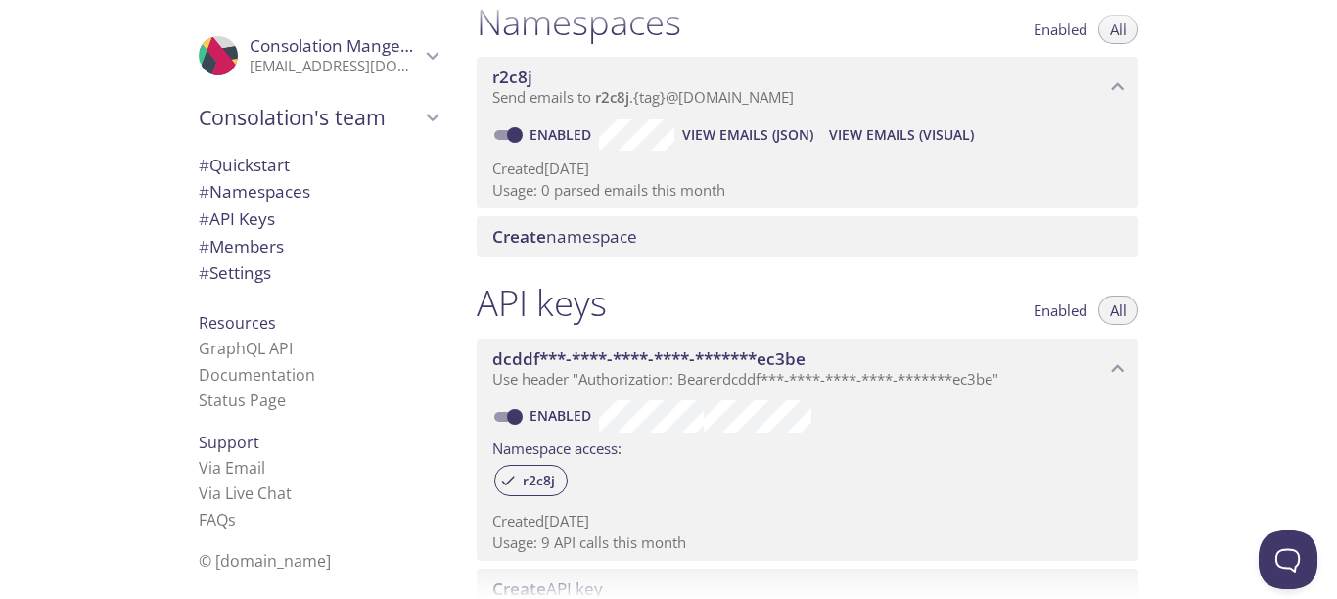
click at [961, 281] on div "API keys Enabled All" at bounding box center [808, 305] width 662 height 49
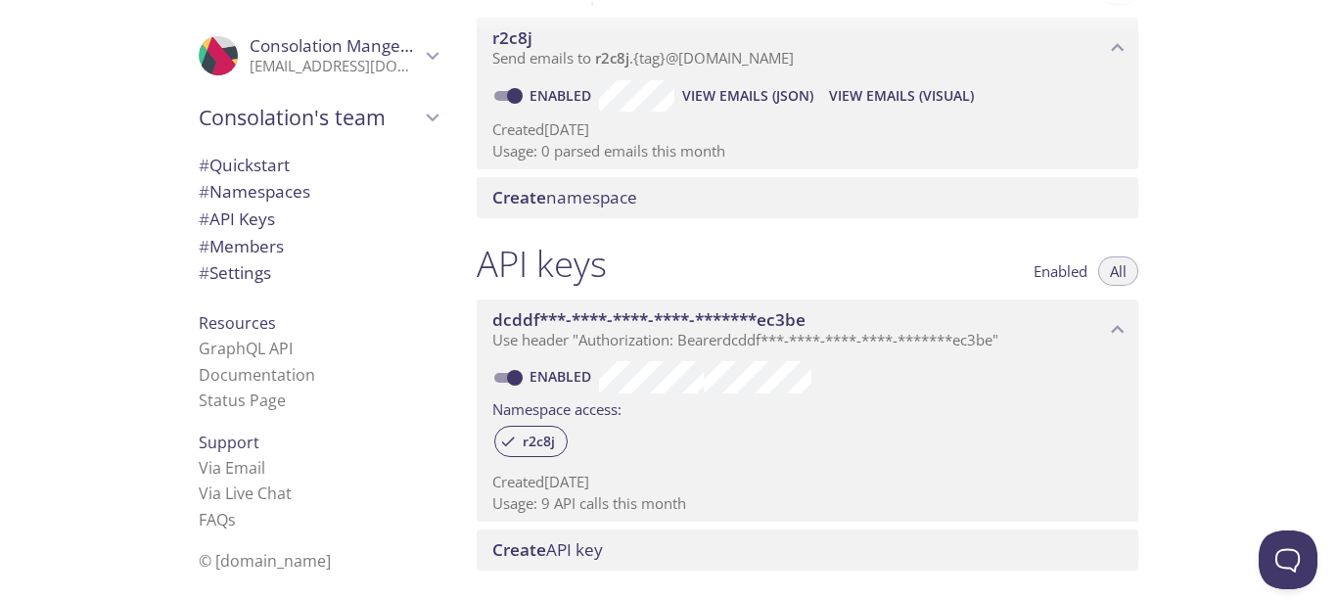
scroll to position [365, 0]
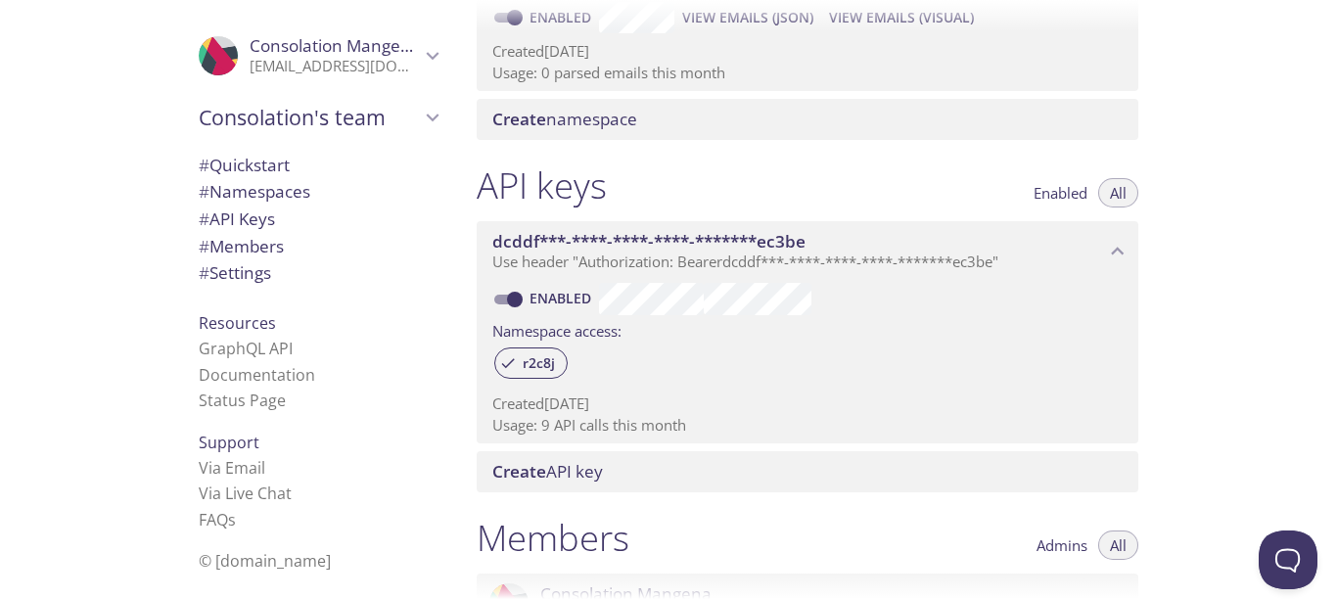
click at [641, 480] on span "Create API key" at bounding box center [811, 472] width 638 height 22
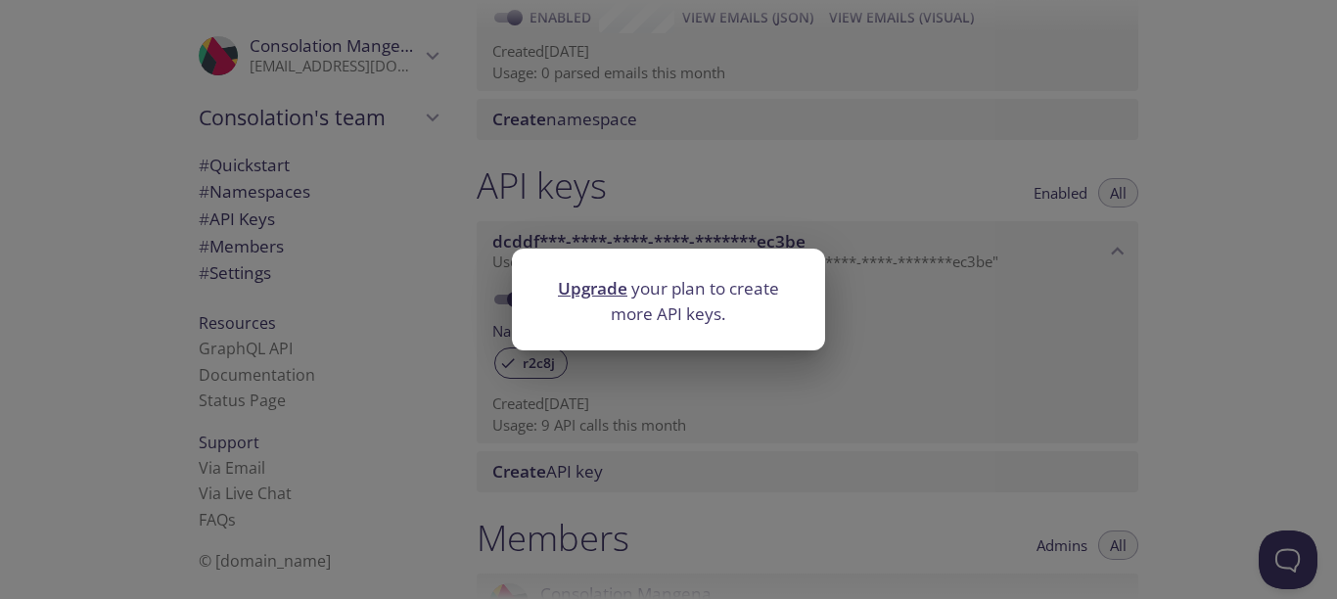
click at [756, 401] on div "Upgrade your plan to create more API keys." at bounding box center [668, 299] width 1337 height 599
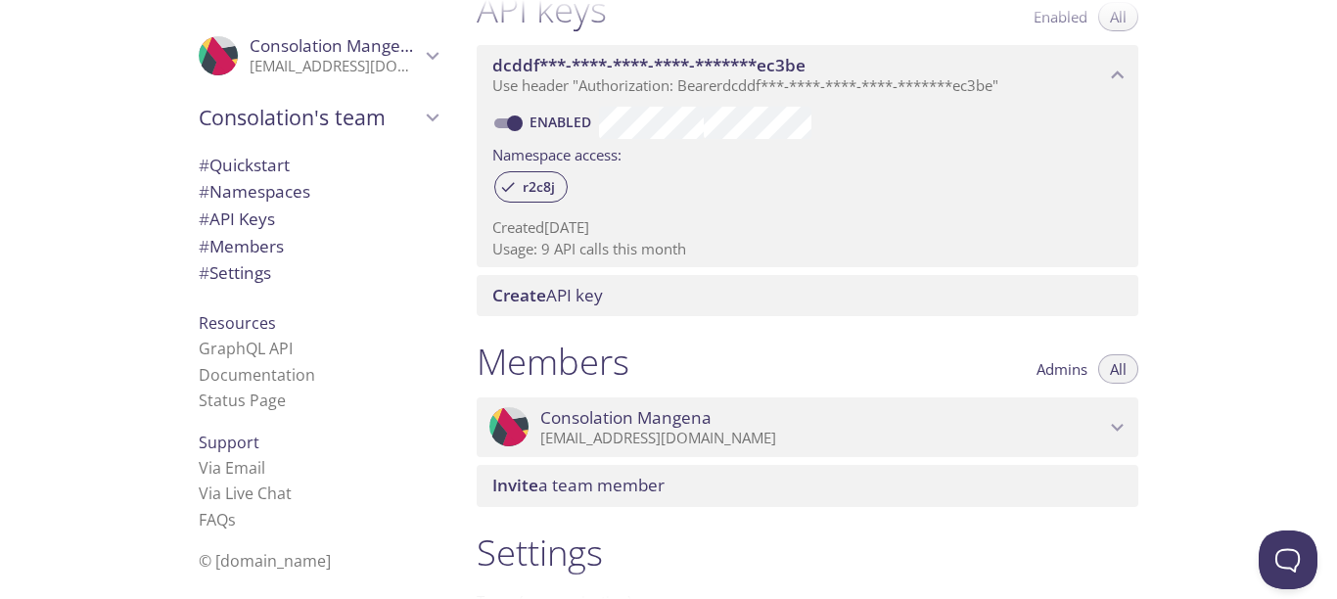
scroll to position [639, 0]
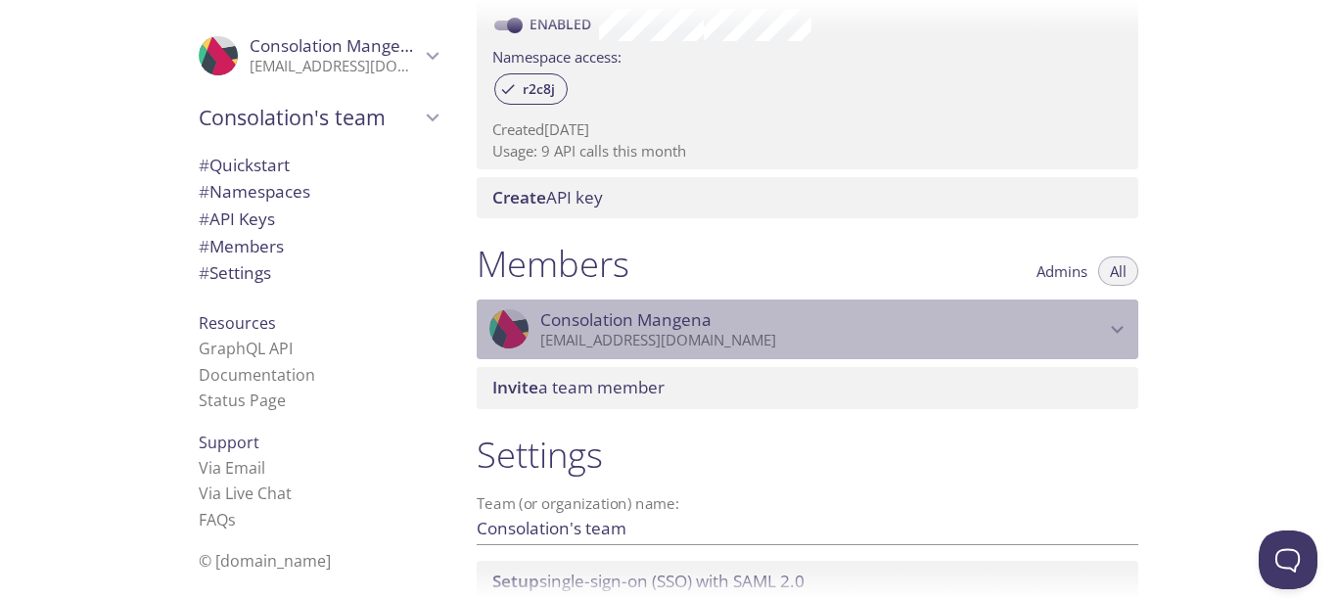
click at [789, 341] on p "consolationmangena@gmail.com" at bounding box center [822, 341] width 565 height 20
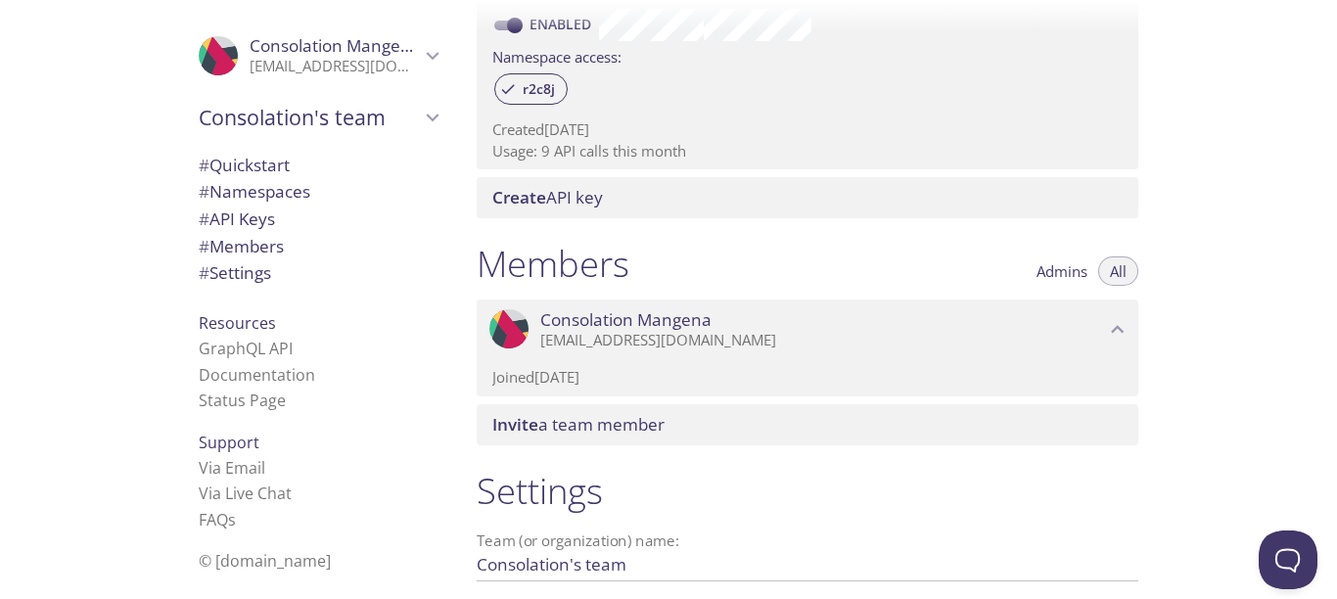
click at [714, 380] on p "Joined 11 Aug 2025" at bounding box center [807, 377] width 630 height 21
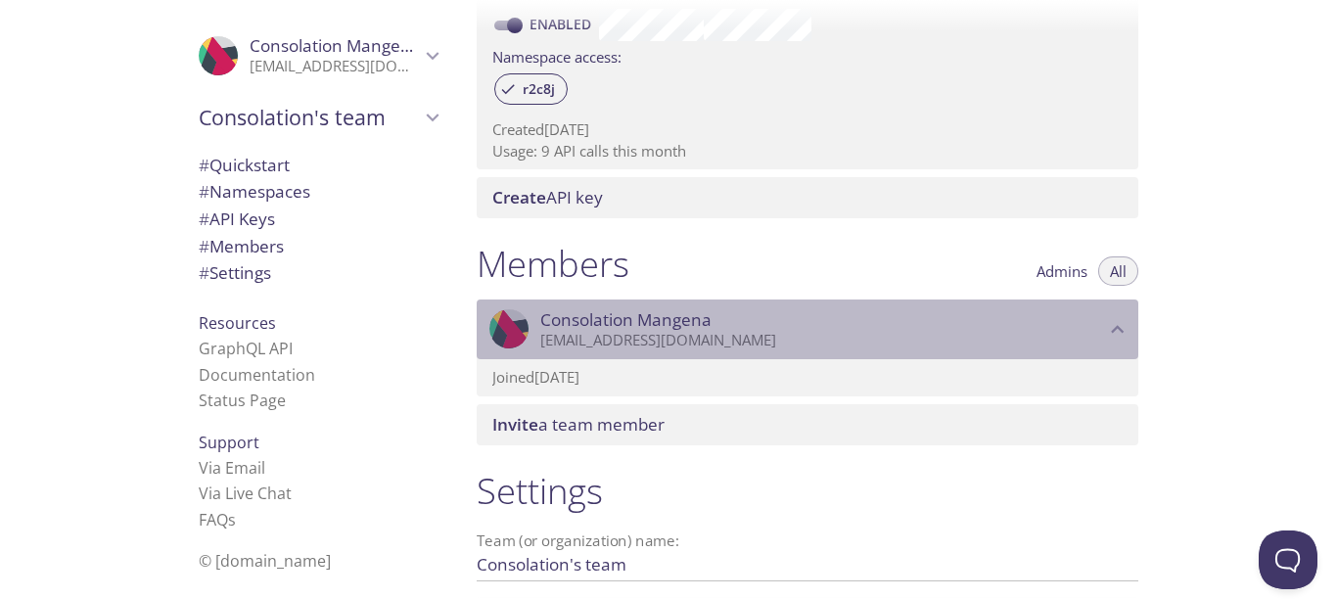
click at [776, 324] on span "Consolation Mangena" at bounding box center [822, 320] width 565 height 22
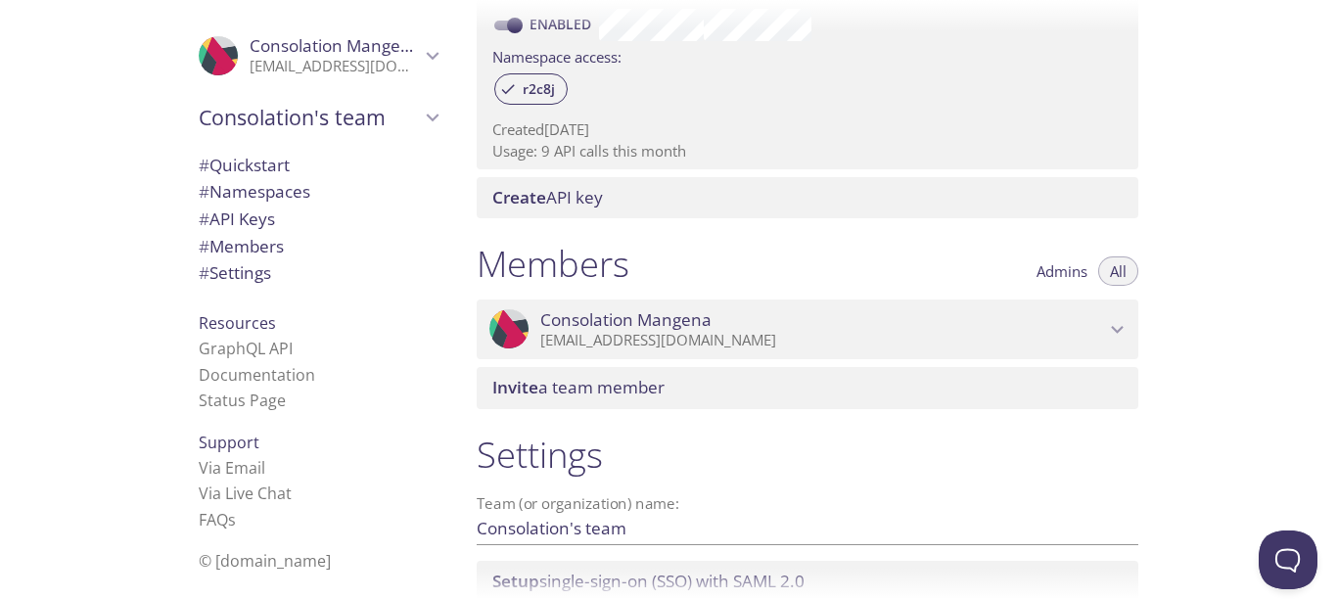
click at [723, 396] on span "Invite a team member" at bounding box center [811, 388] width 638 height 22
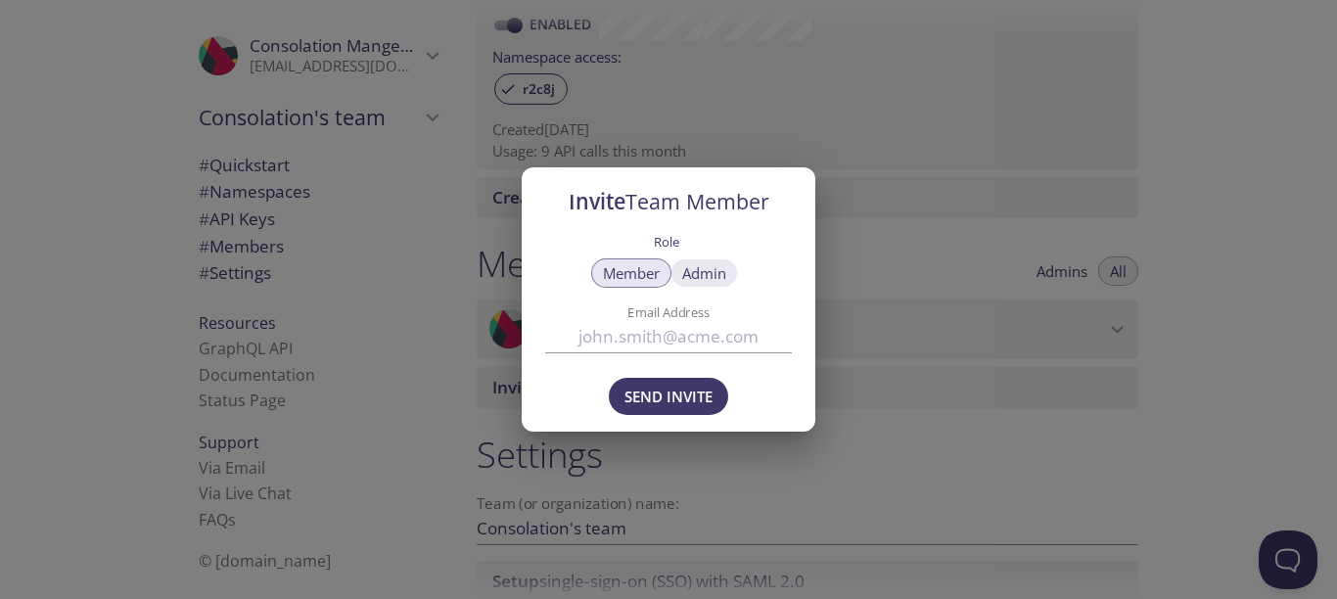
click at [707, 273] on span "Admin" at bounding box center [704, 273] width 44 height 0
click at [859, 277] on div "Invite Team Member Role Member Admin Email Address Send Invite" at bounding box center [668, 299] width 1337 height 599
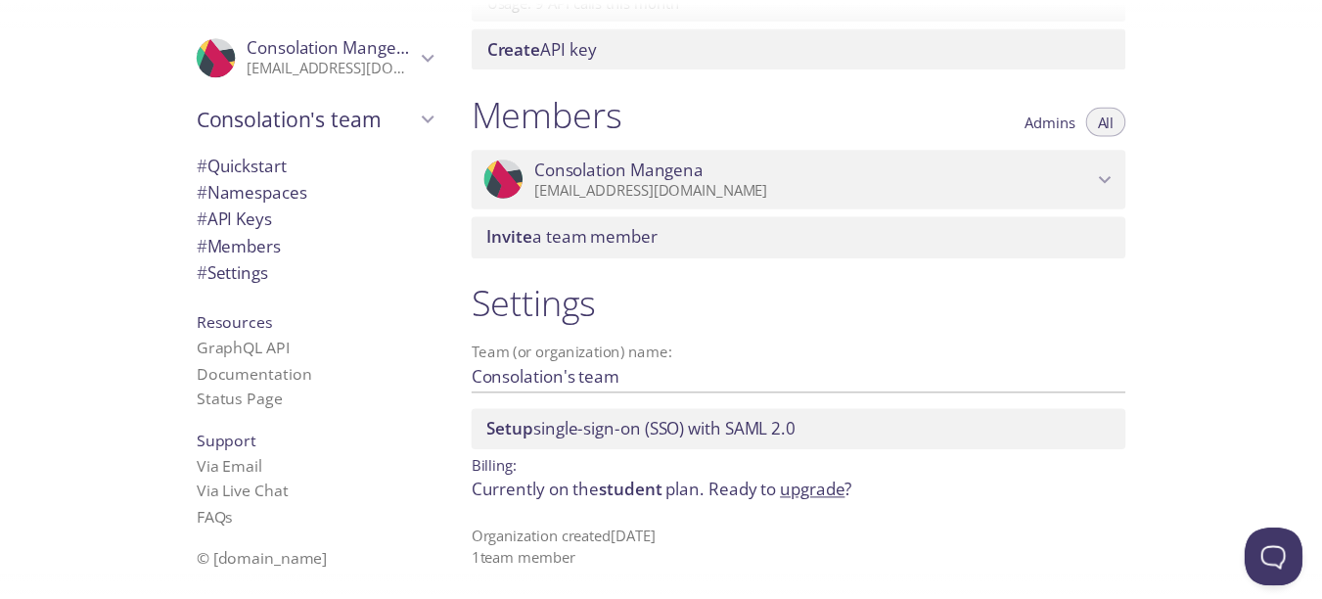
scroll to position [793, 0]
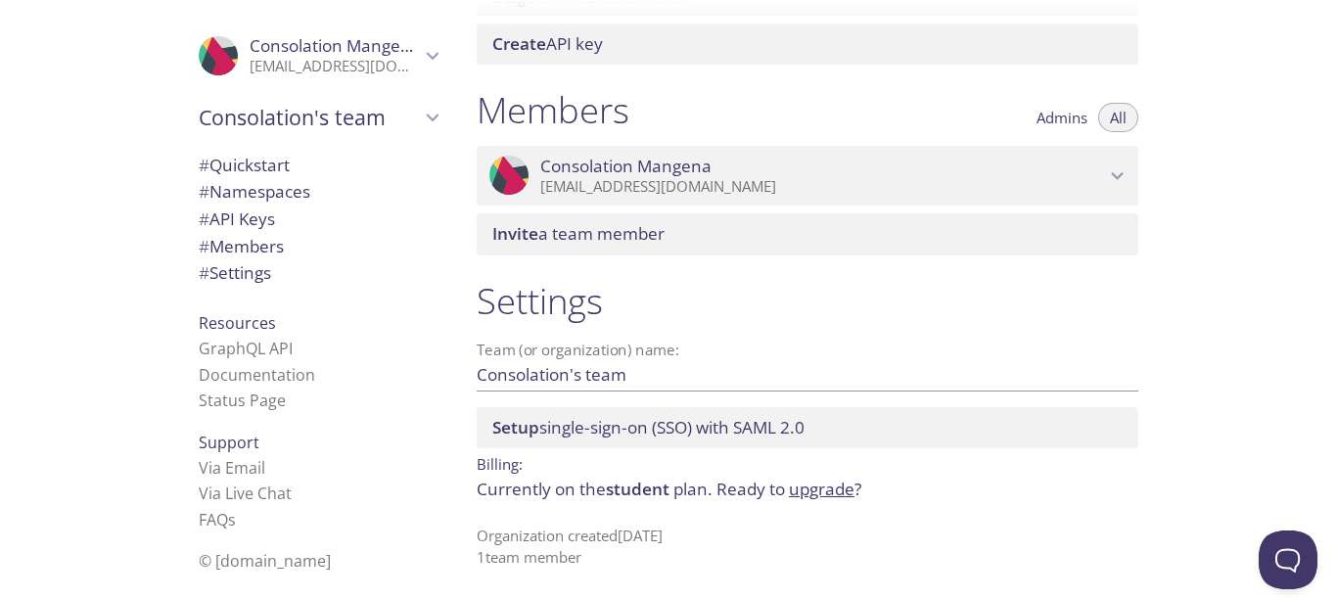
click at [835, 486] on link "upgrade" at bounding box center [822, 489] width 66 height 23
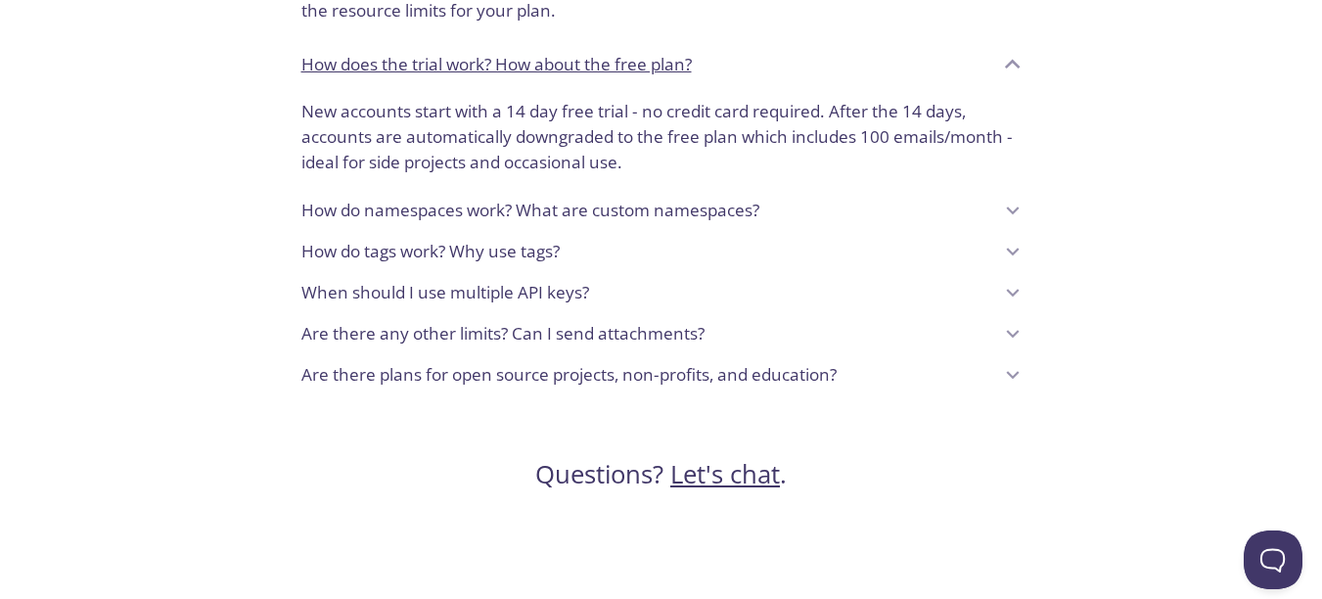
scroll to position [1894, 0]
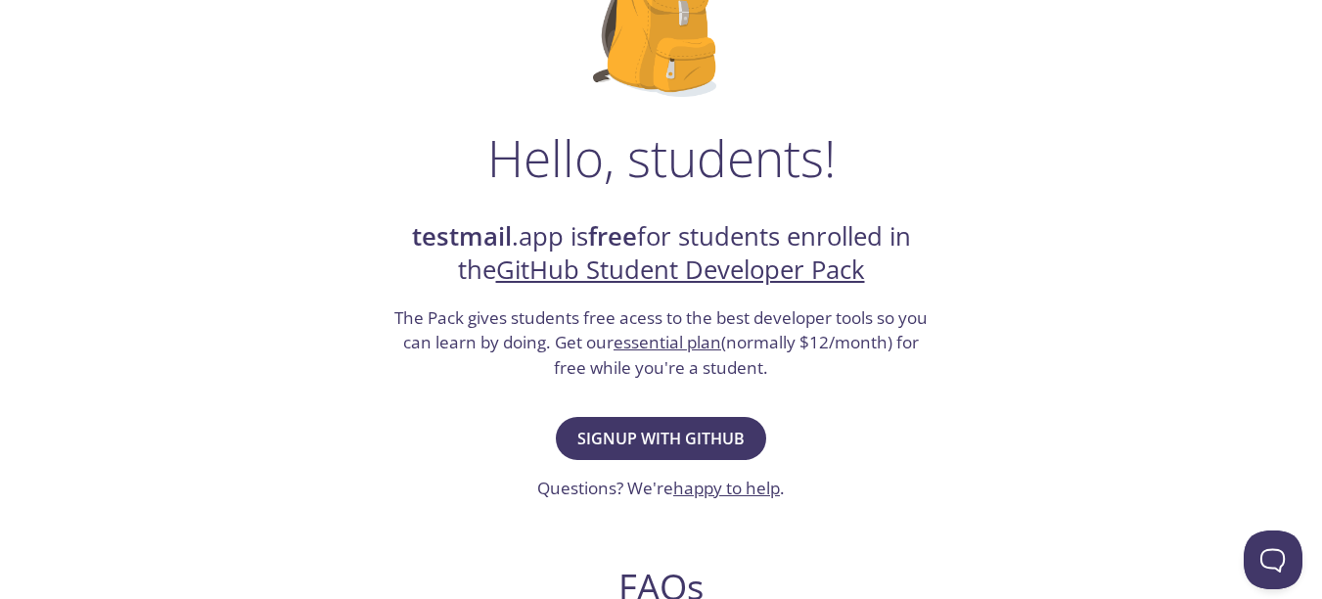
click at [1046, 307] on div "Hello, students! testmail .app is free for students enrolled in the GitHub Stud…" at bounding box center [661, 506] width 955 height 1195
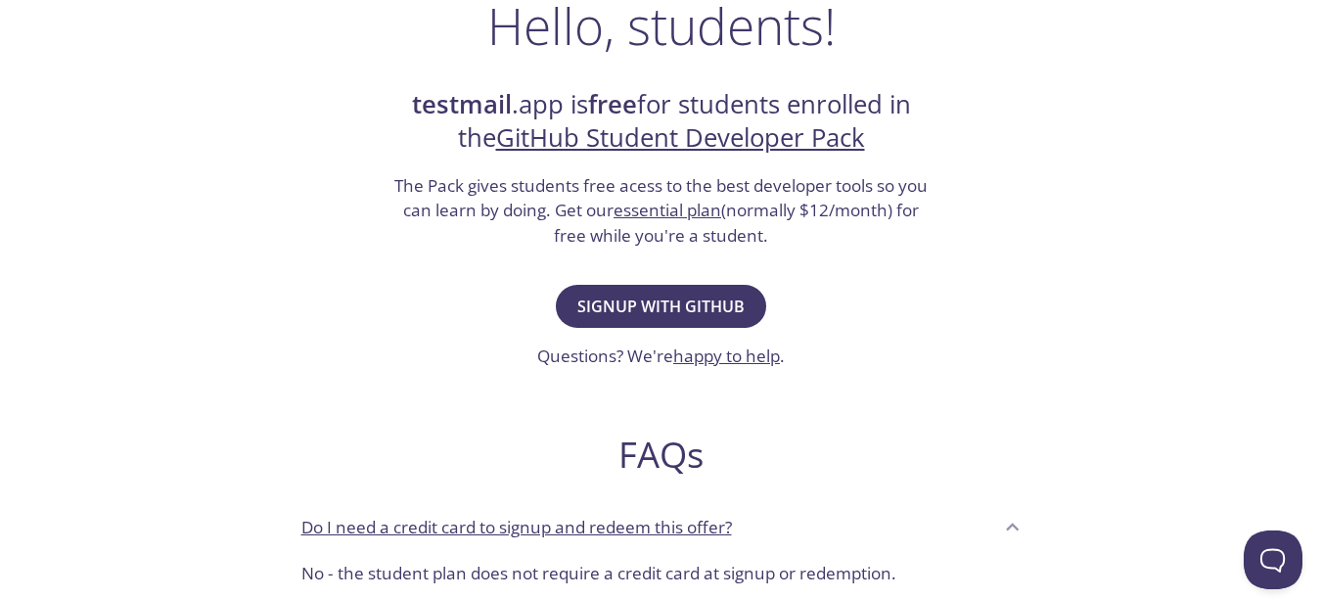
scroll to position [205, 0]
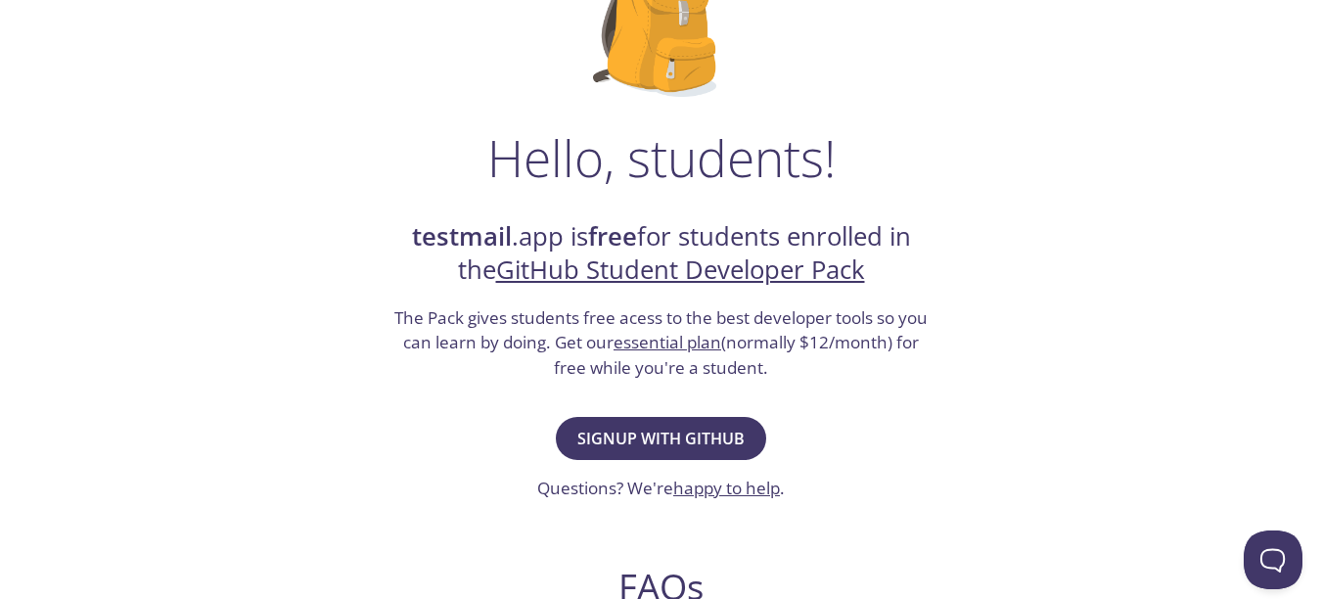
click at [672, 466] on div "Signup with GitHub Questions? We're happy to help ." at bounding box center [661, 456] width 248 height 89
click at [695, 435] on span "Signup with GitHub" at bounding box center [660, 438] width 167 height 27
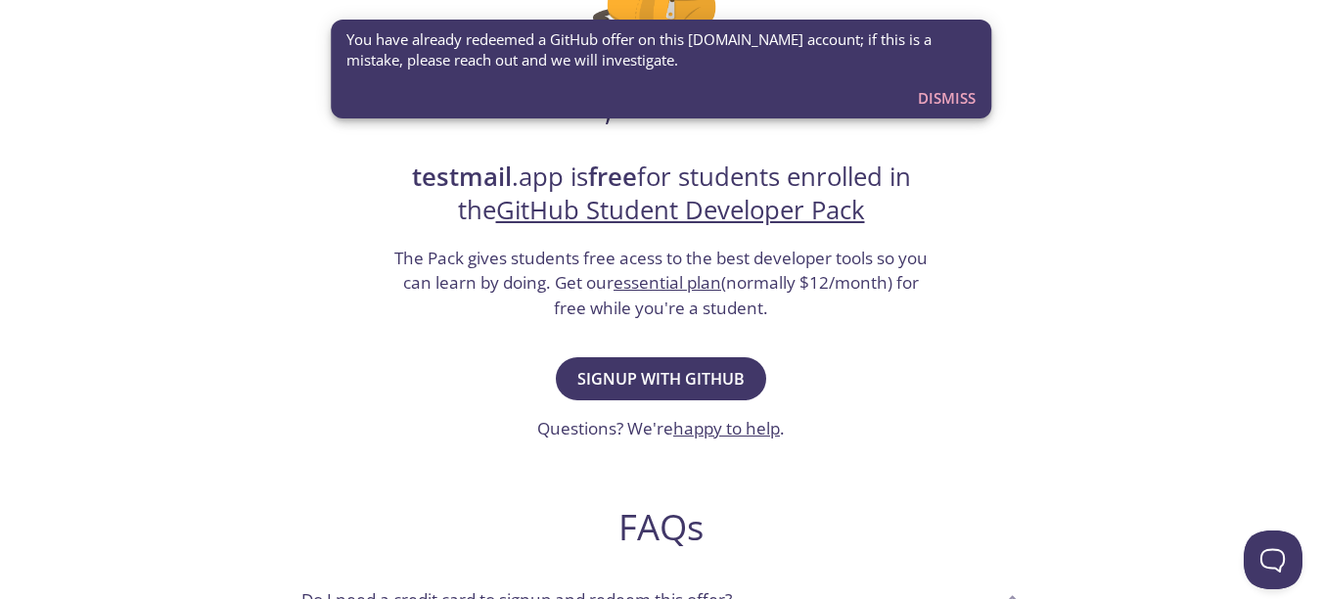
scroll to position [274, 0]
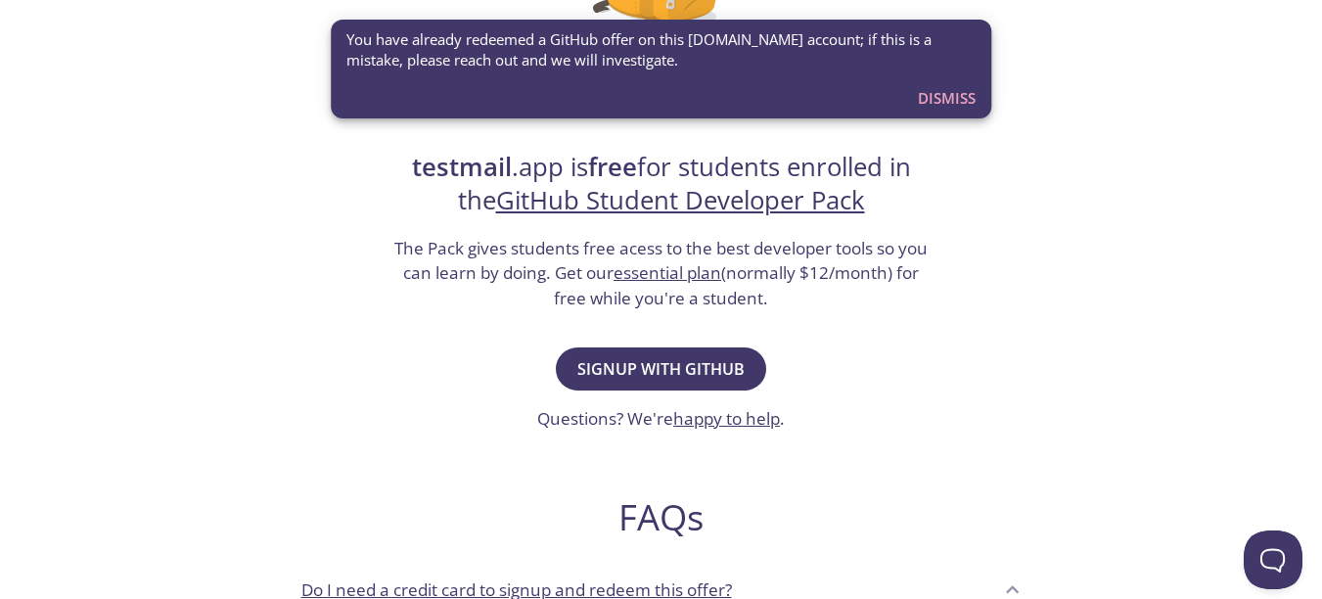
click at [672, 272] on link "essential plan" at bounding box center [668, 272] width 108 height 23
click at [1156, 320] on div "testmail .app Product Pricing Docs Blog Console Hello, students! testmail .app …" at bounding box center [661, 596] width 1002 height 1701
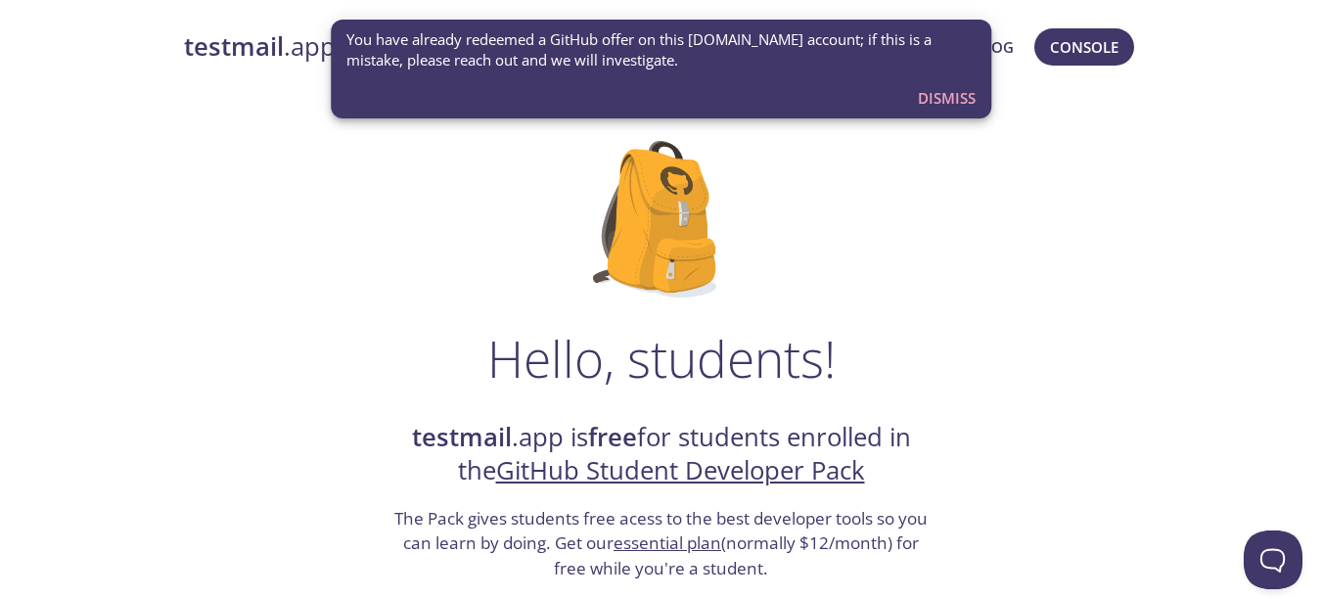
scroll to position [0, 0]
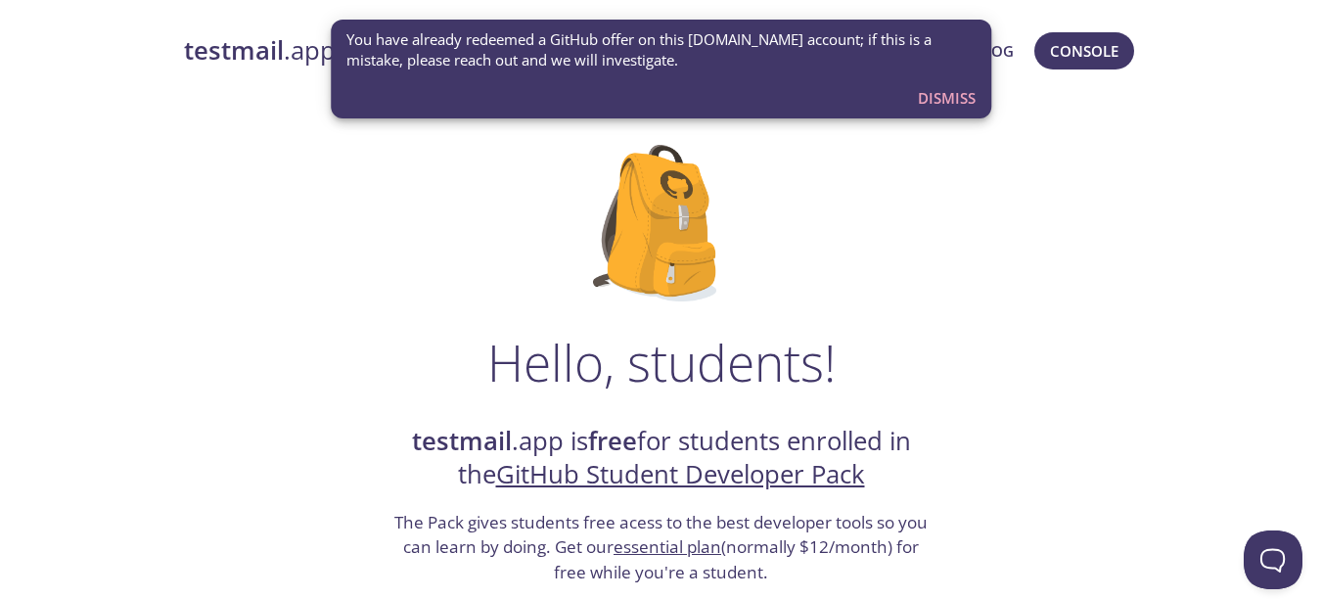
click at [950, 92] on span "Dismiss" at bounding box center [947, 97] width 58 height 25
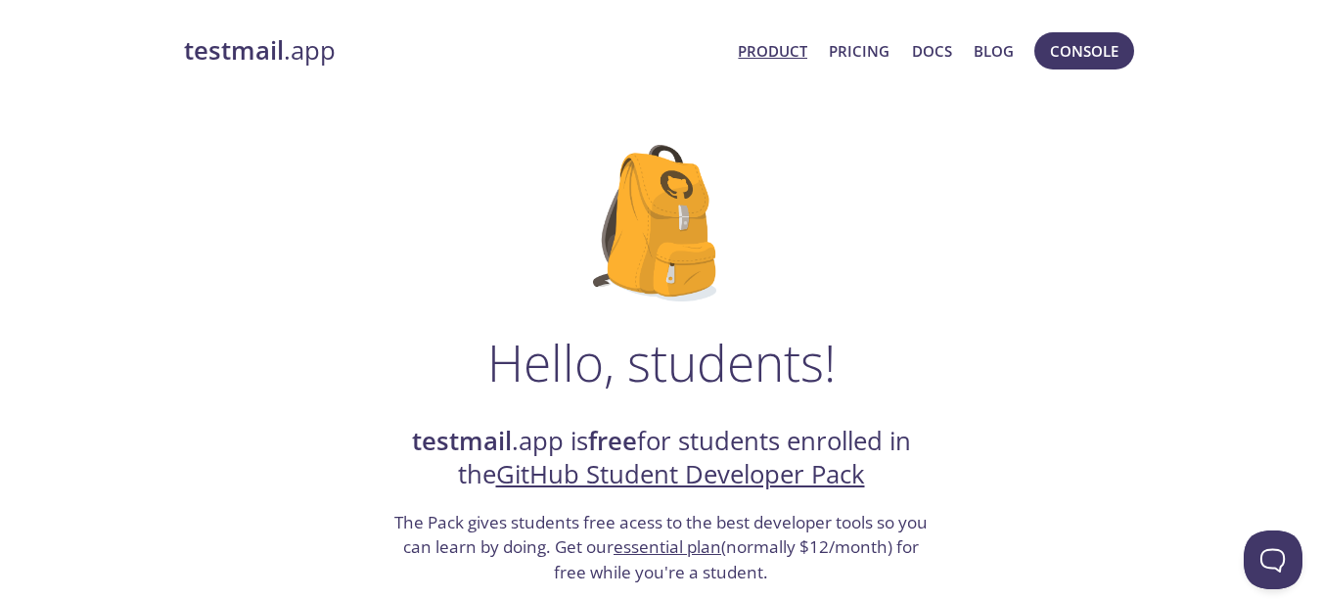
click at [762, 47] on link "Product" at bounding box center [772, 50] width 69 height 25
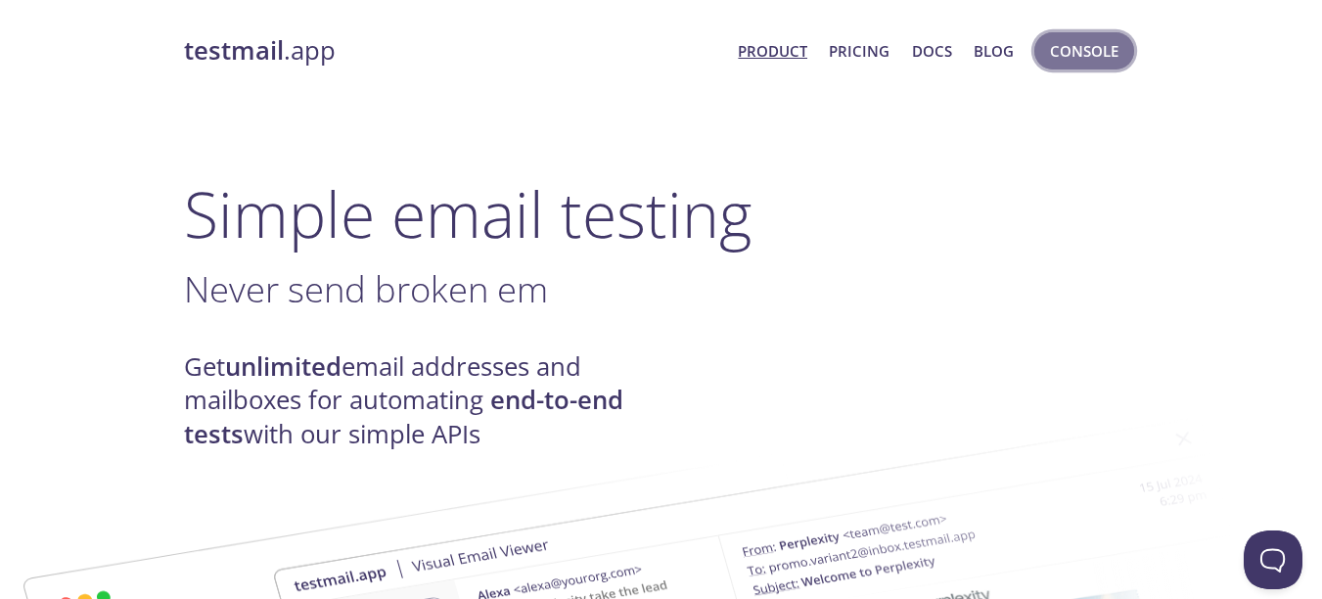
click at [1092, 32] on button "Console" at bounding box center [1084, 50] width 100 height 37
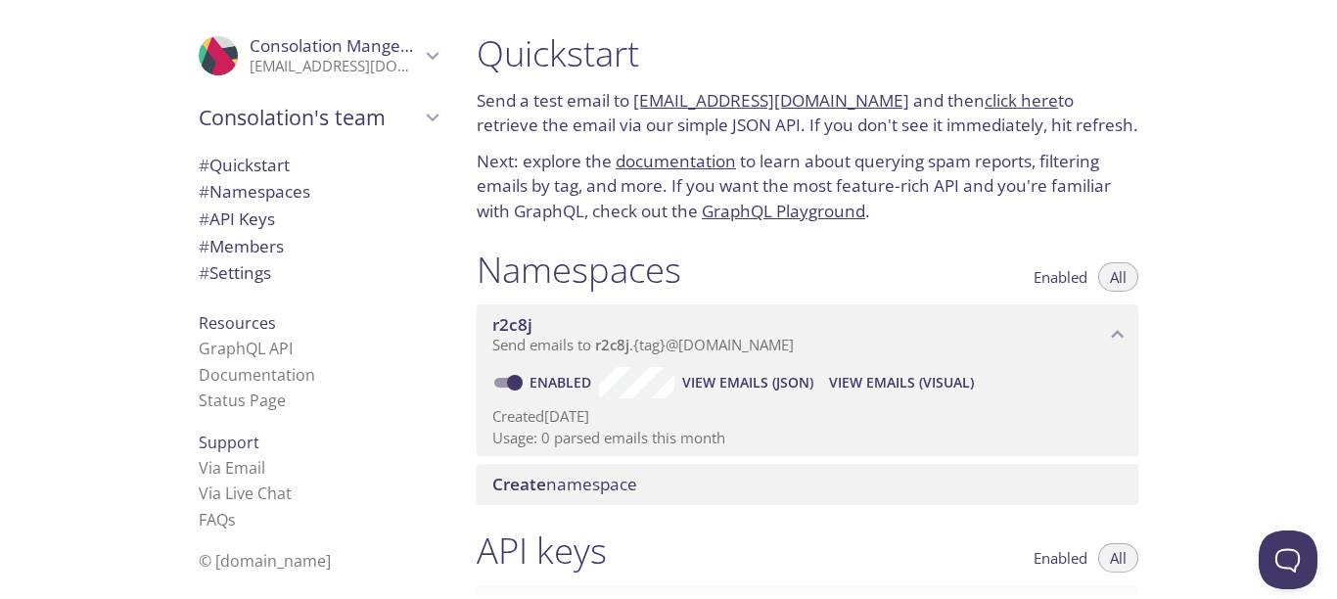
click at [628, 490] on span "Create namespace" at bounding box center [564, 484] width 145 height 23
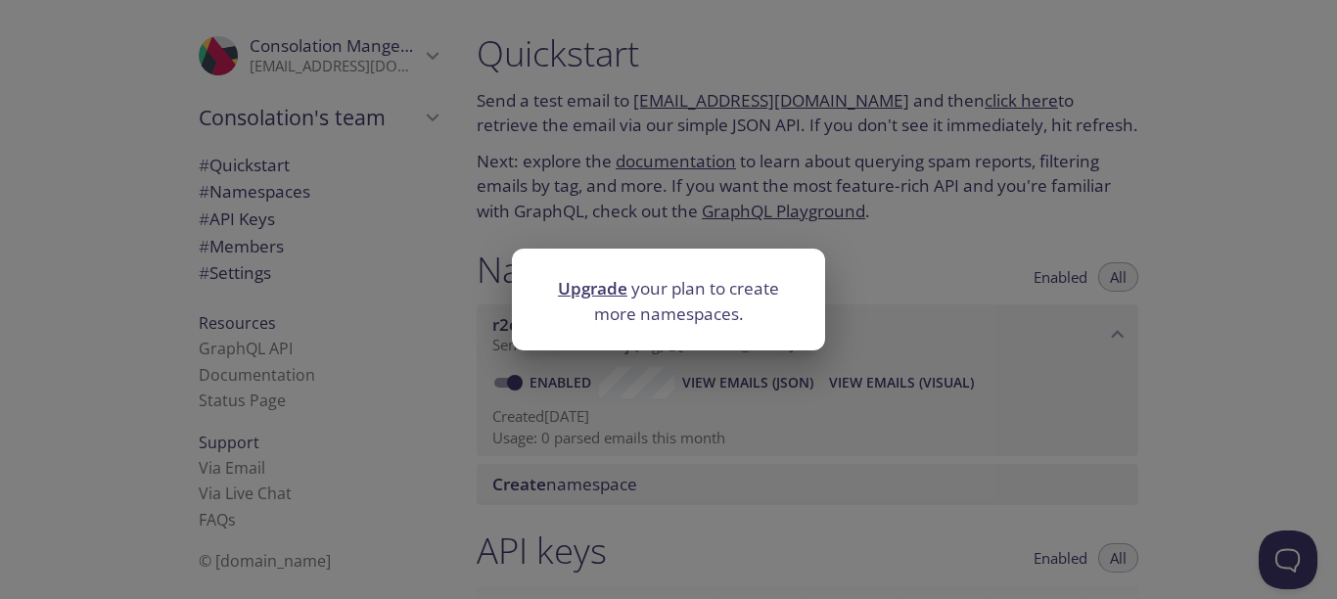
click at [600, 291] on link "Upgrade" at bounding box center [592, 288] width 69 height 23
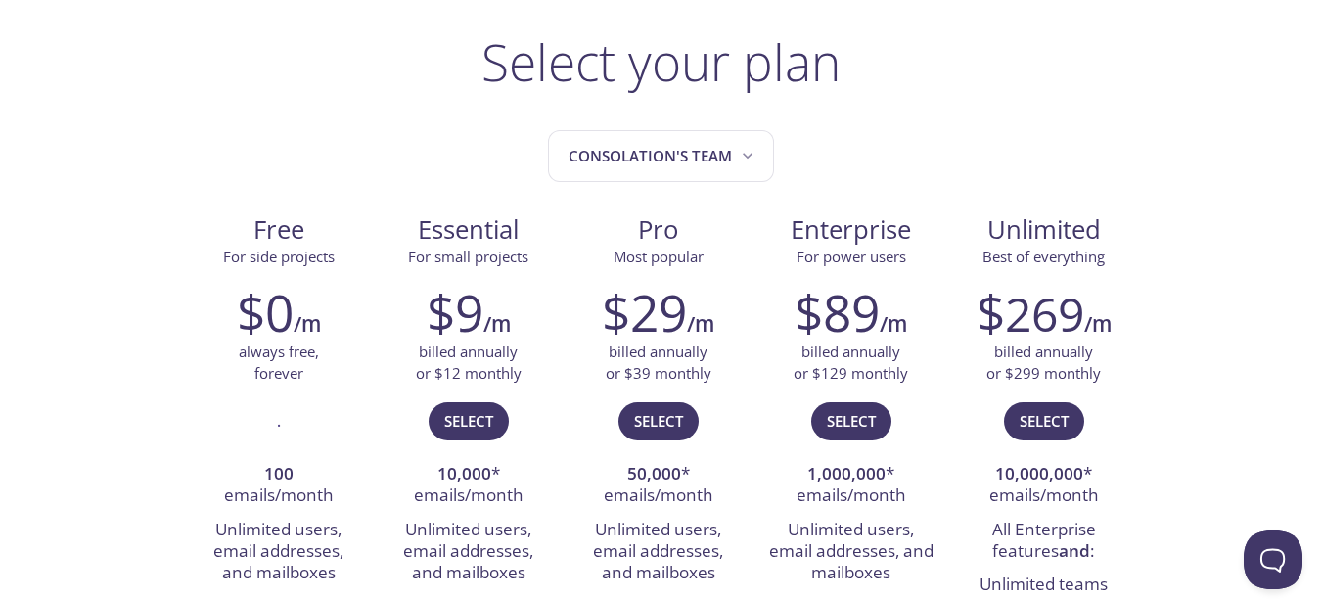
scroll to position [43, 0]
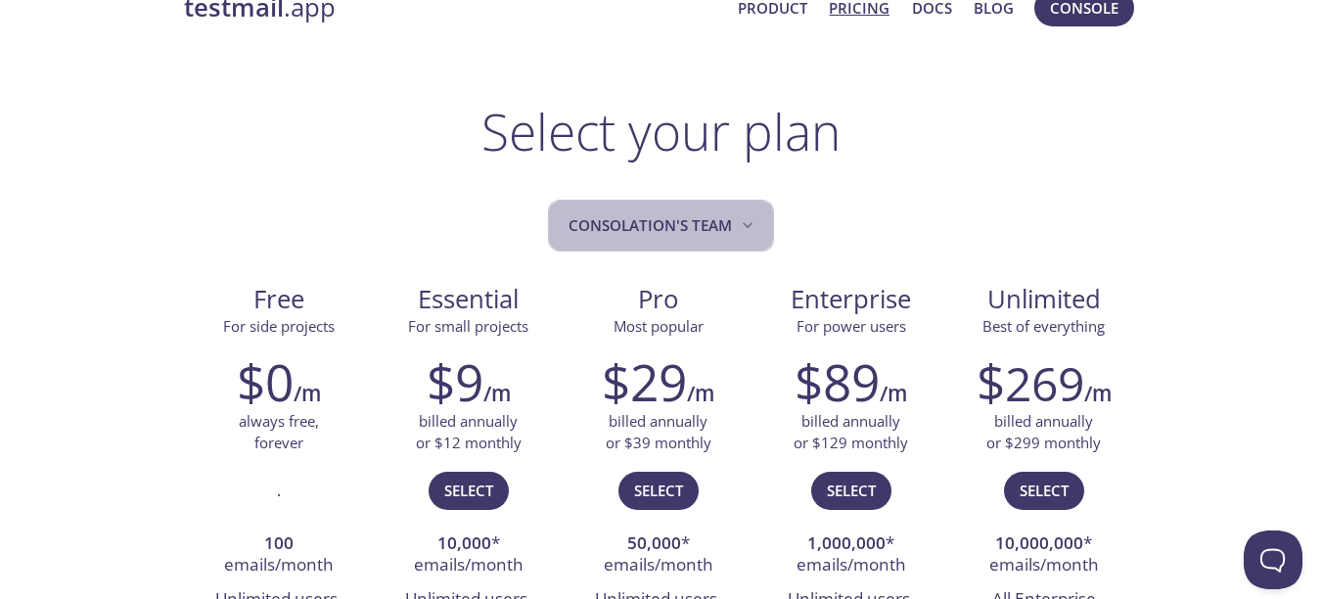
click at [662, 207] on button "Consolation's team" at bounding box center [661, 226] width 226 height 52
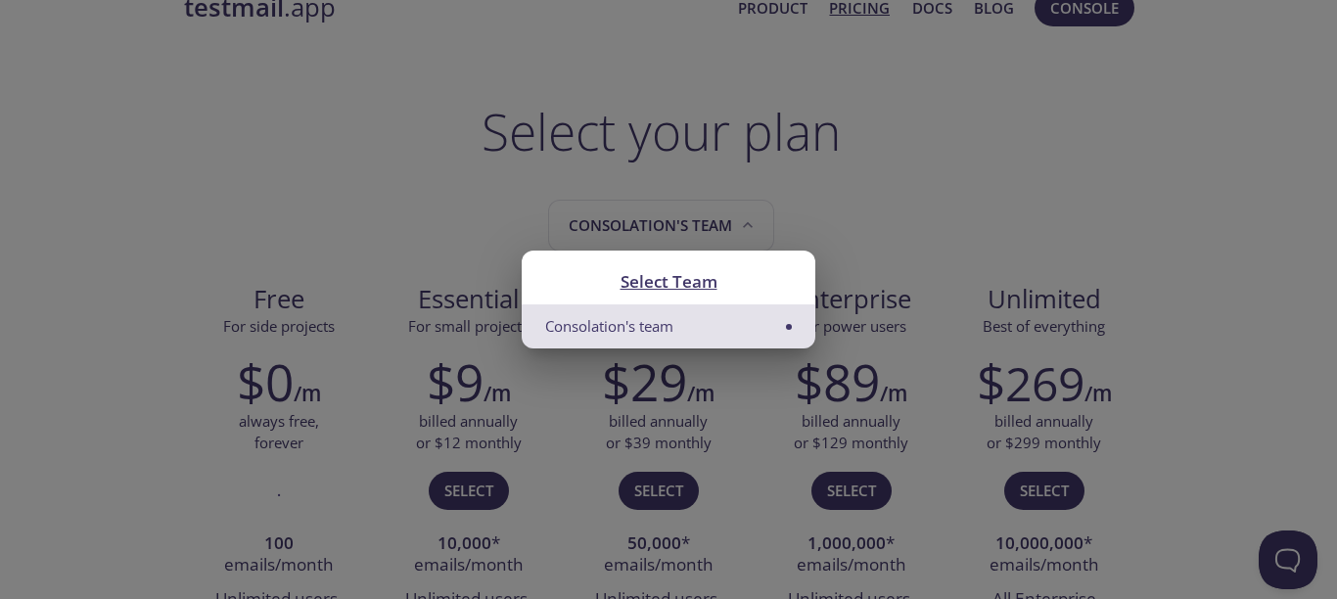
click at [862, 191] on div "Select Team Consolation's team" at bounding box center [668, 299] width 1337 height 599
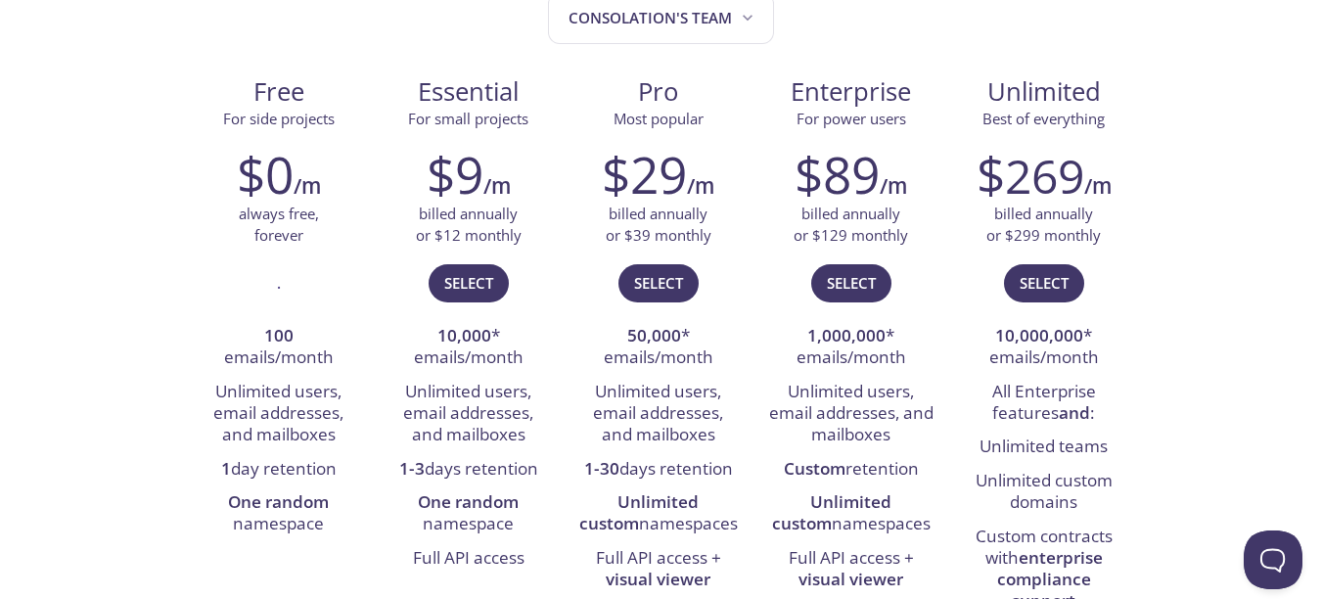
scroll to position [263, 0]
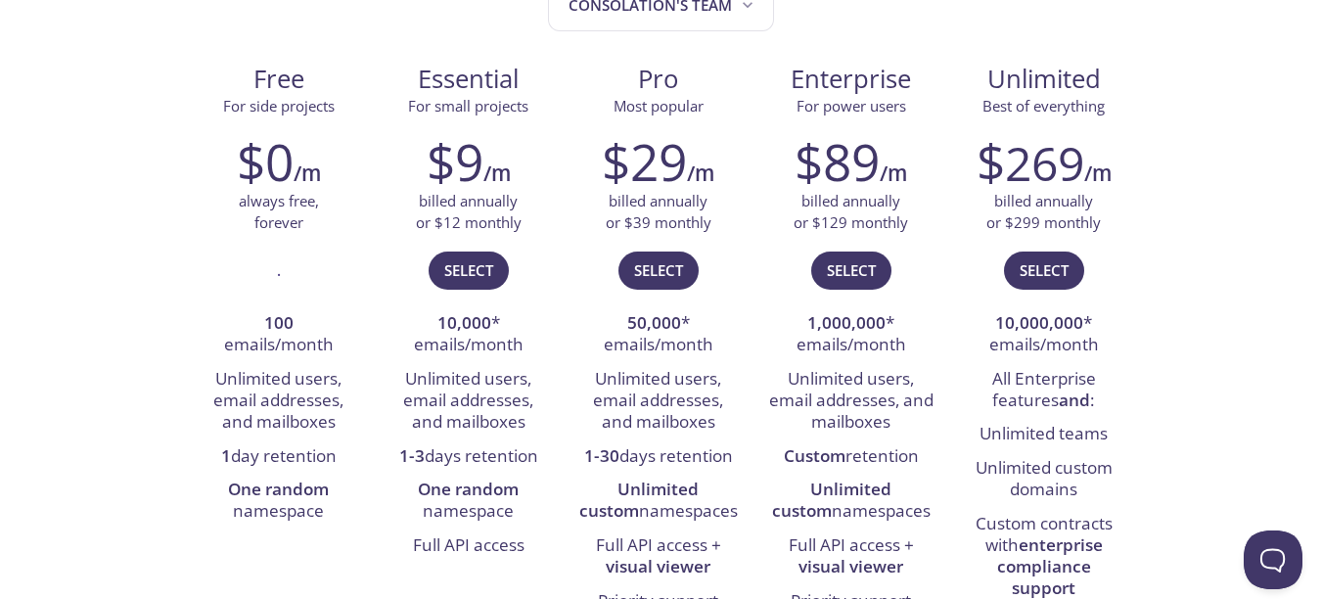
click at [273, 268] on div "." at bounding box center [279, 279] width 160 height 57
click at [490, 273] on span "Select" at bounding box center [468, 269] width 49 height 25
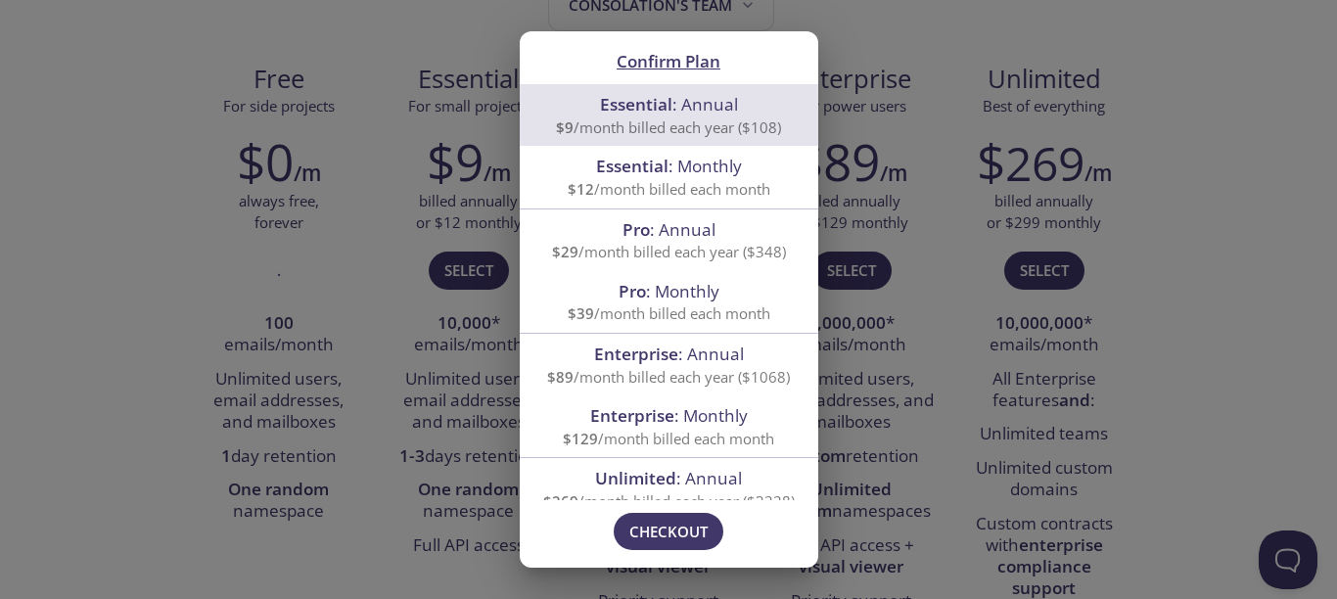
click at [696, 202] on div "Essential : Monthly $12 /month billed each month" at bounding box center [669, 177] width 298 height 62
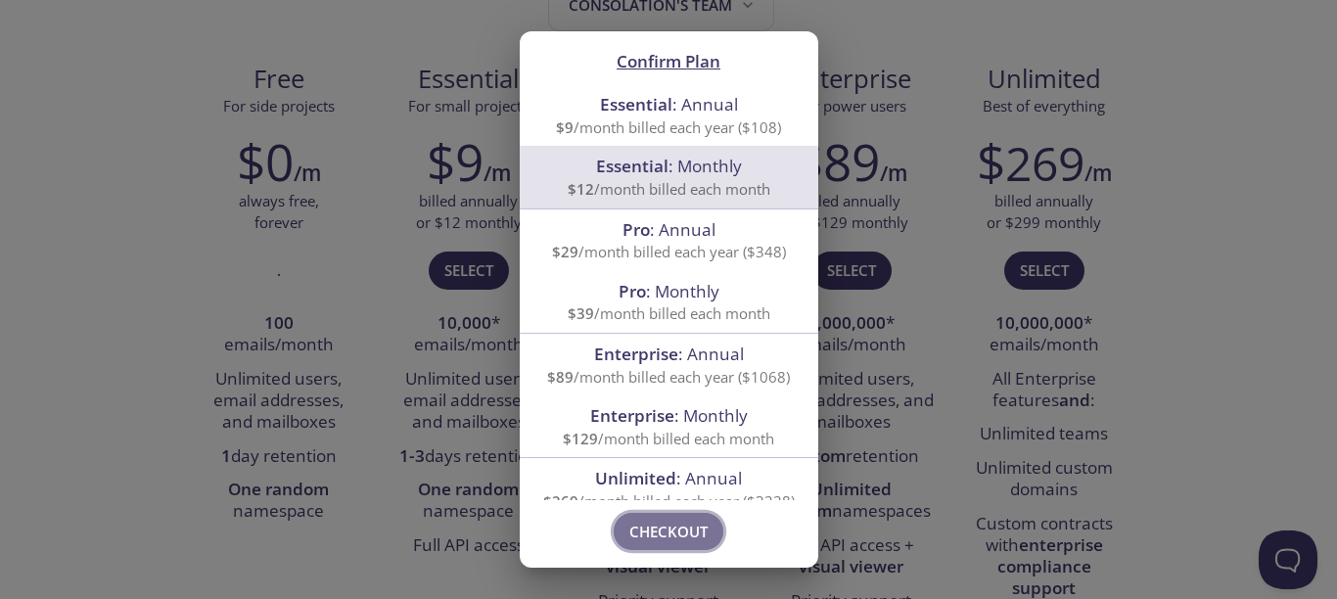
click at [645, 523] on span "Checkout" at bounding box center [668, 531] width 78 height 25
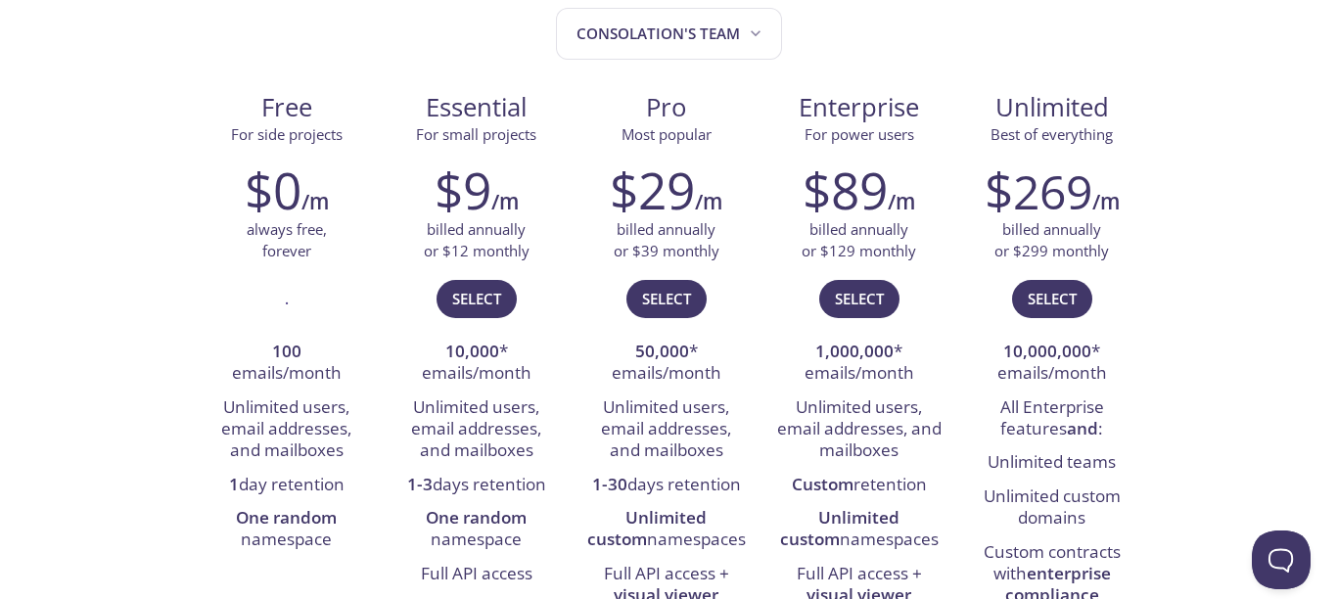
scroll to position [274, 0]
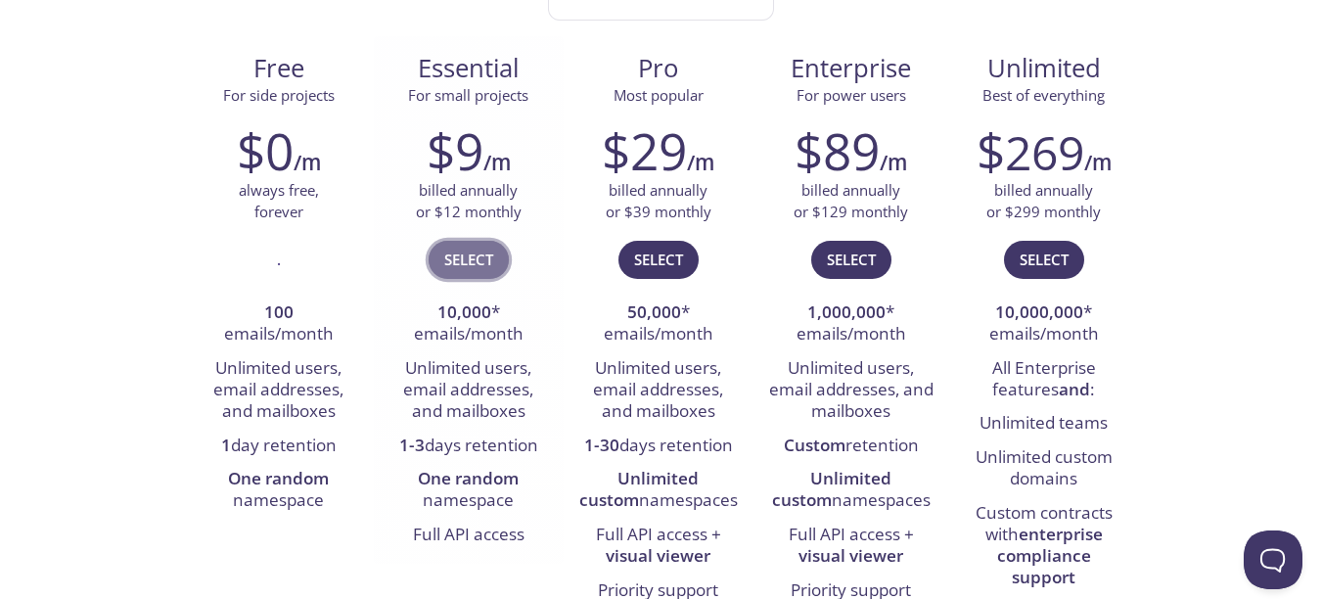
click at [501, 252] on button "Select" at bounding box center [469, 259] width 80 height 37
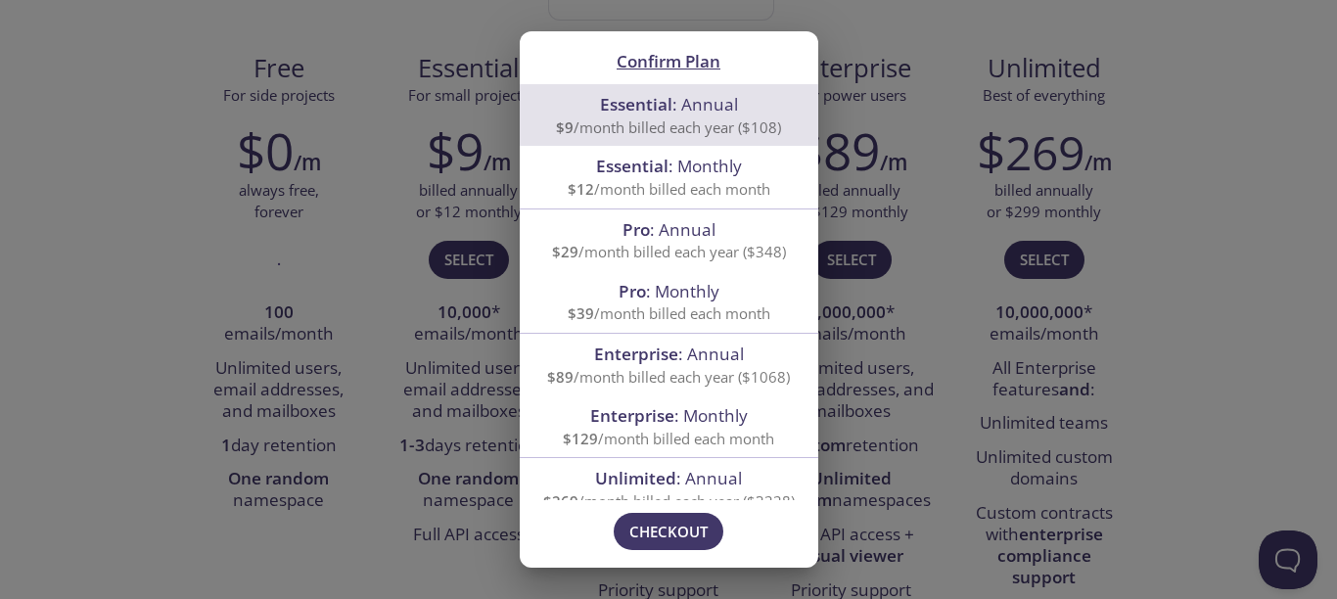
click at [703, 196] on span "$12 /month billed each month" at bounding box center [669, 189] width 203 height 20
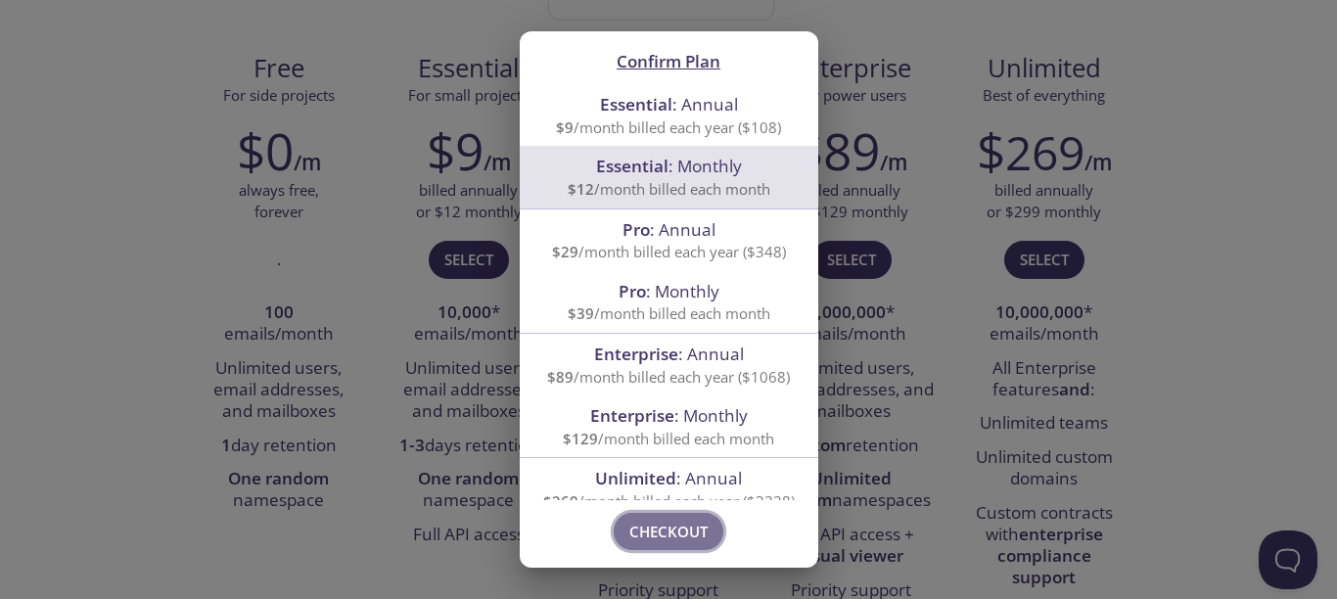
click at [658, 536] on span "Checkout" at bounding box center [668, 531] width 78 height 25
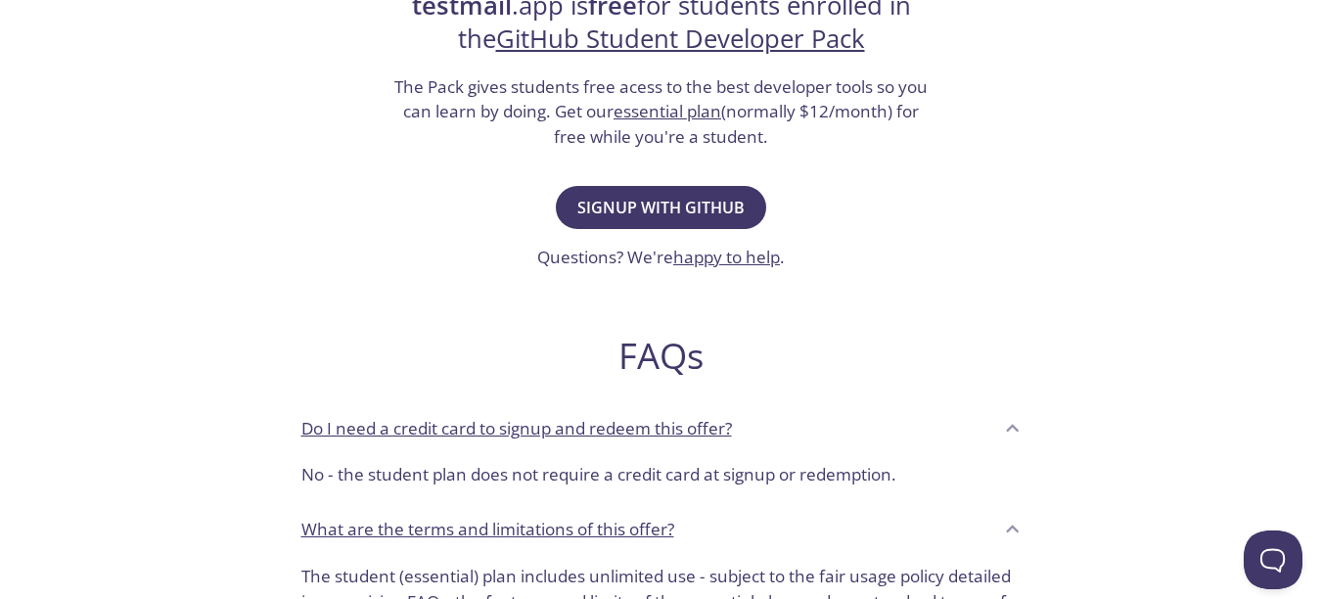
scroll to position [426, 0]
